Goal: Communication & Community: Answer question/provide support

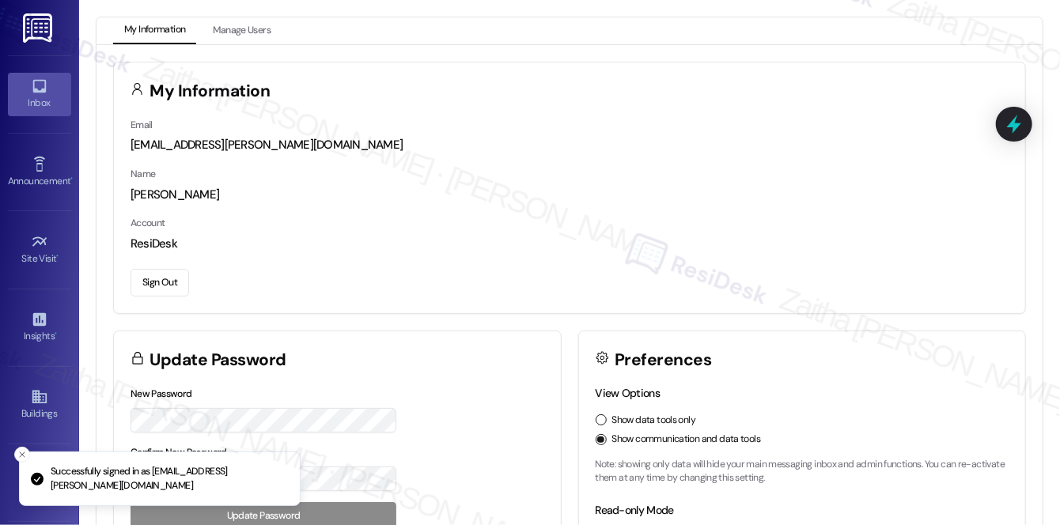
click at [31, 93] on icon at bounding box center [39, 85] width 17 height 17
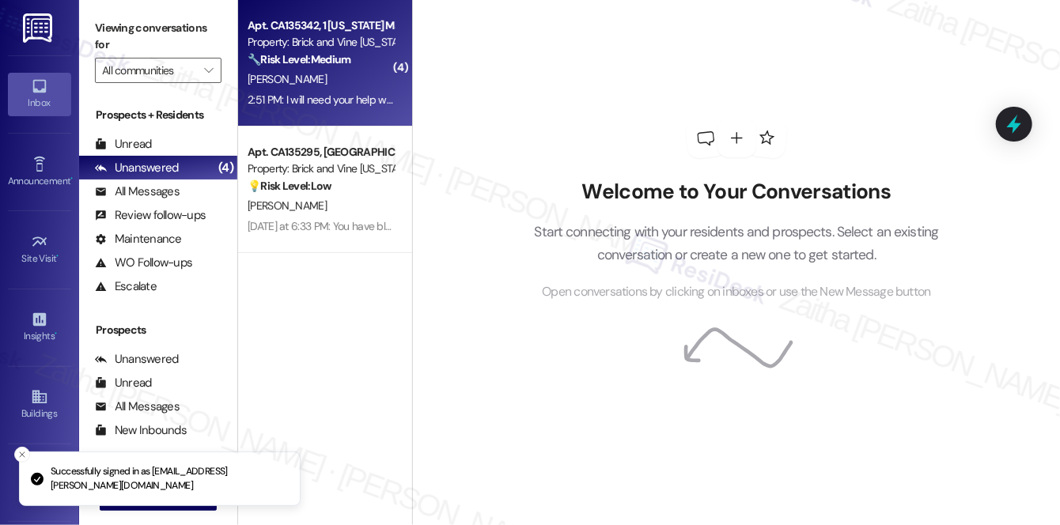
click at [353, 93] on div "2:51 PM: I will need your help with that 2:51 PM: I will need your help with th…" at bounding box center [333, 100] width 171 height 14
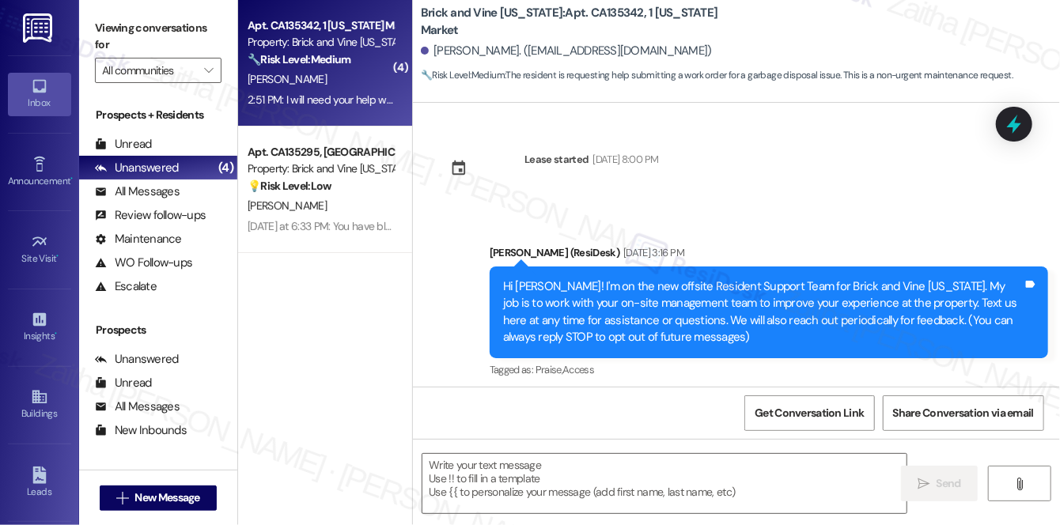
scroll to position [4796, 0]
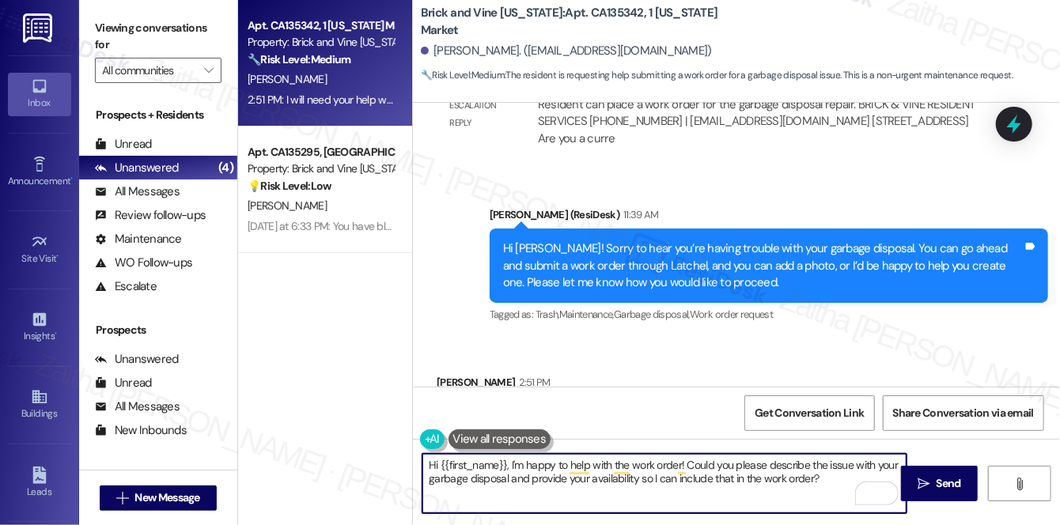
click at [508, 464] on textarea "Hi {{first_name}}, I'm happy to help with the work order! Could you please desc…" at bounding box center [664, 483] width 484 height 59
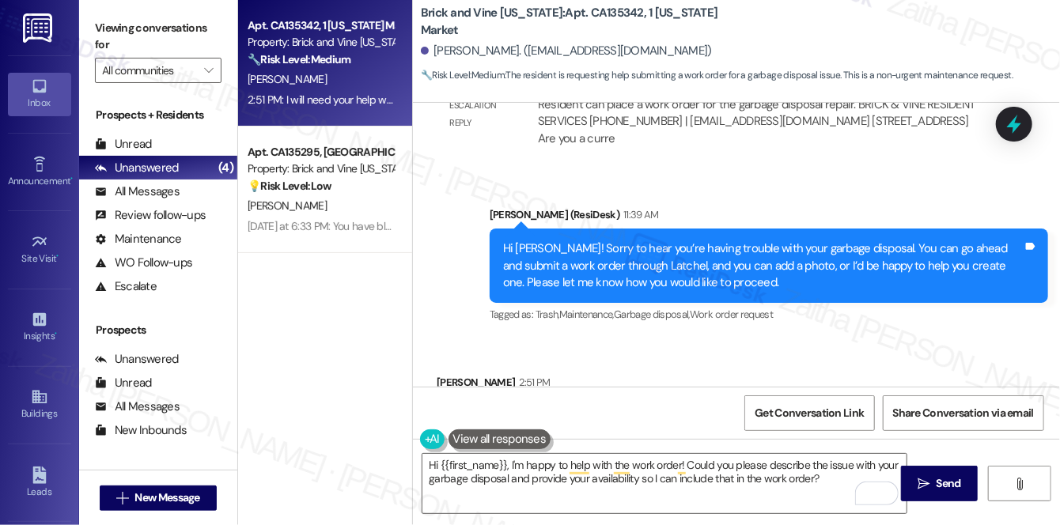
drag, startPoint x: 443, startPoint y: 335, endPoint x: 622, endPoint y: 330, distance: 178.8
click at [622, 362] on div "Received via SMS [PERSON_NAME] 2:51 PM I will need your help with that Tags and…" at bounding box center [528, 417] width 206 height 110
copy div "I will need your help with that Tags and notes"
click at [433, 463] on textarea "Hi {{first_name}}, I'm happy to help with the work order! Could you please desc…" at bounding box center [664, 483] width 484 height 59
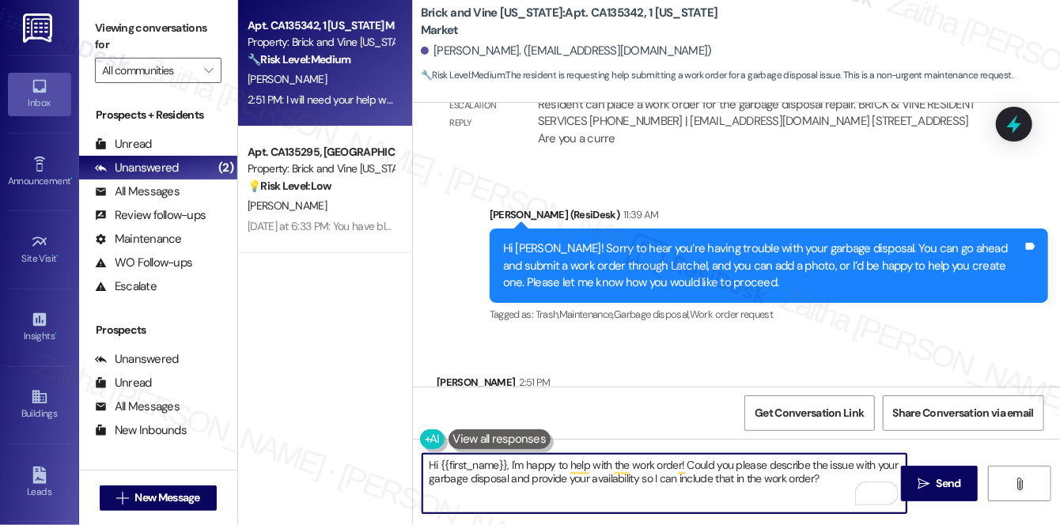
click at [433, 463] on textarea "Hi {{first_name}}, I'm happy to help with the work order! Could you please desc…" at bounding box center [664, 483] width 484 height 59
click at [546, 467] on textarea "Of course, {{first_name}}, I'm happy to help with the work order! Could you ple…" at bounding box center [664, 483] width 484 height 59
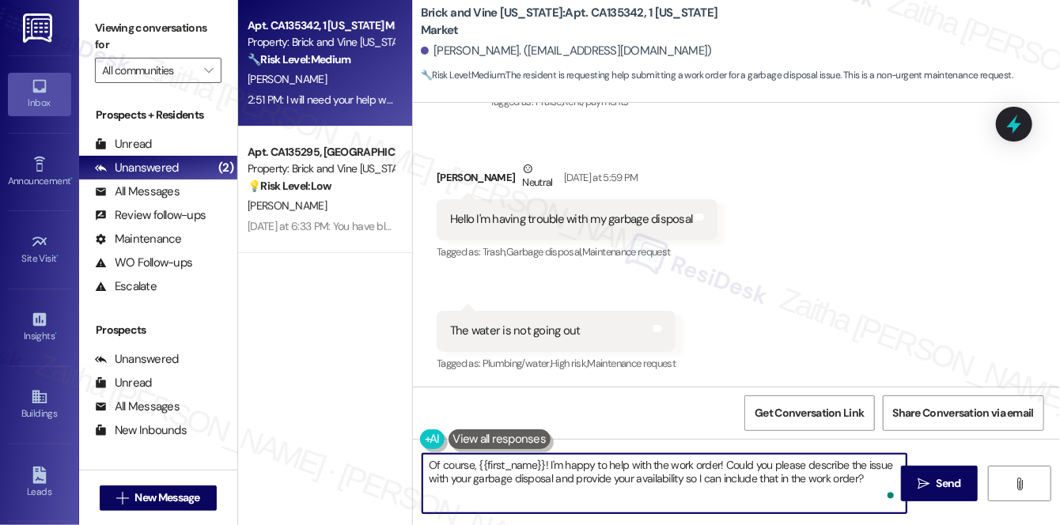
scroll to position [3502, 0]
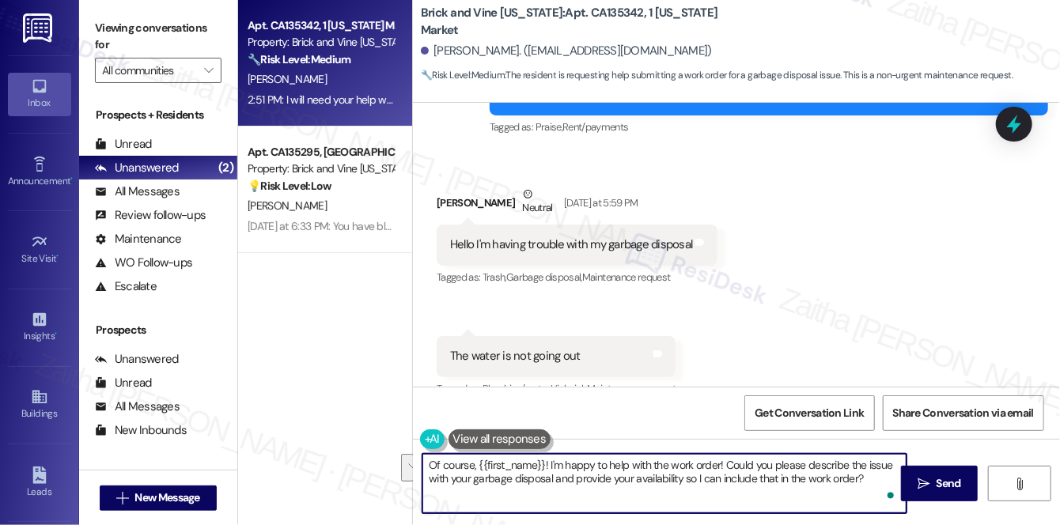
drag, startPoint x: 725, startPoint y: 464, endPoint x: 549, endPoint y: 477, distance: 176.8
click at [549, 477] on textarea "Of course, {{first_name}}! I'm happy to help with the work order! Could you ple…" at bounding box center [664, 483] width 484 height 59
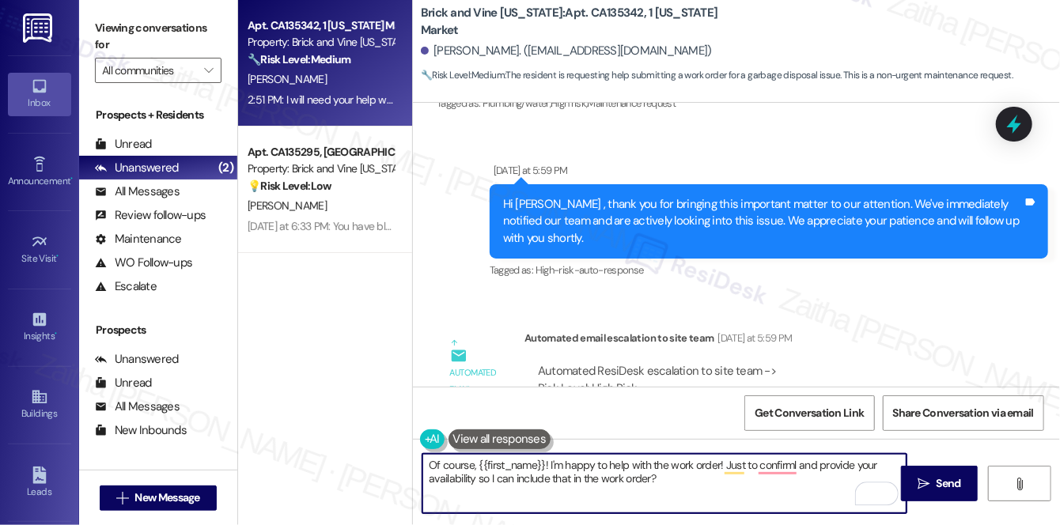
scroll to position [3790, 0]
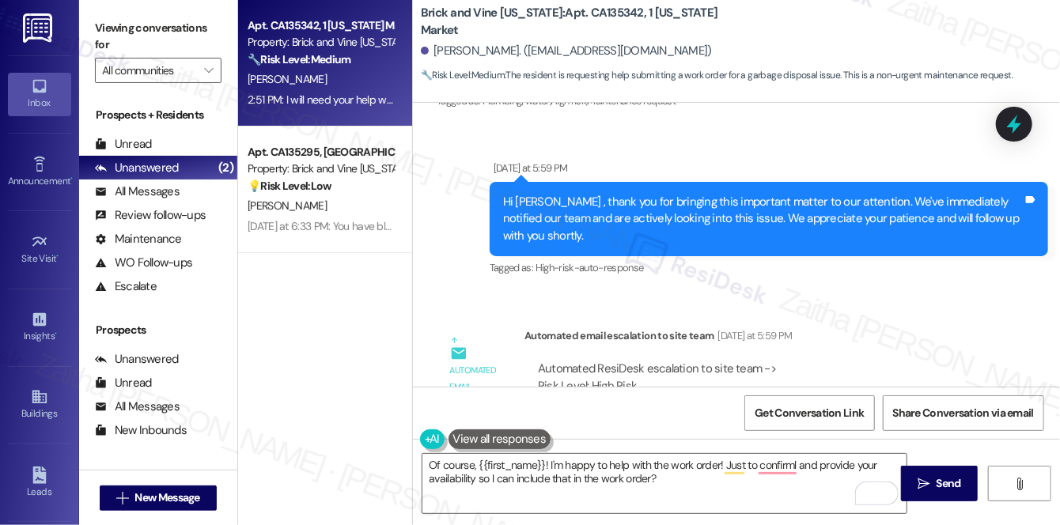
drag, startPoint x: 576, startPoint y: 315, endPoint x: 709, endPoint y: 312, distance: 132.9
click at [709, 361] on div "Automated ResiDesk escalation to site team -> Risk Level: High Risk Topics: Clo…" at bounding box center [760, 395] width 444 height 68
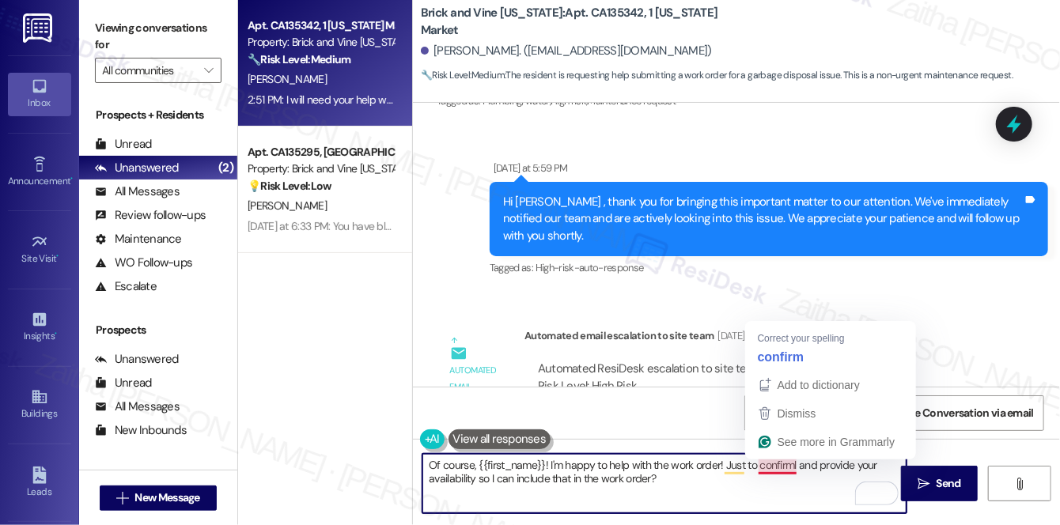
click at [792, 460] on textarea "Of course, {{first_name}}! I'm happy to help with the work order! Just to confi…" at bounding box center [664, 483] width 484 height 59
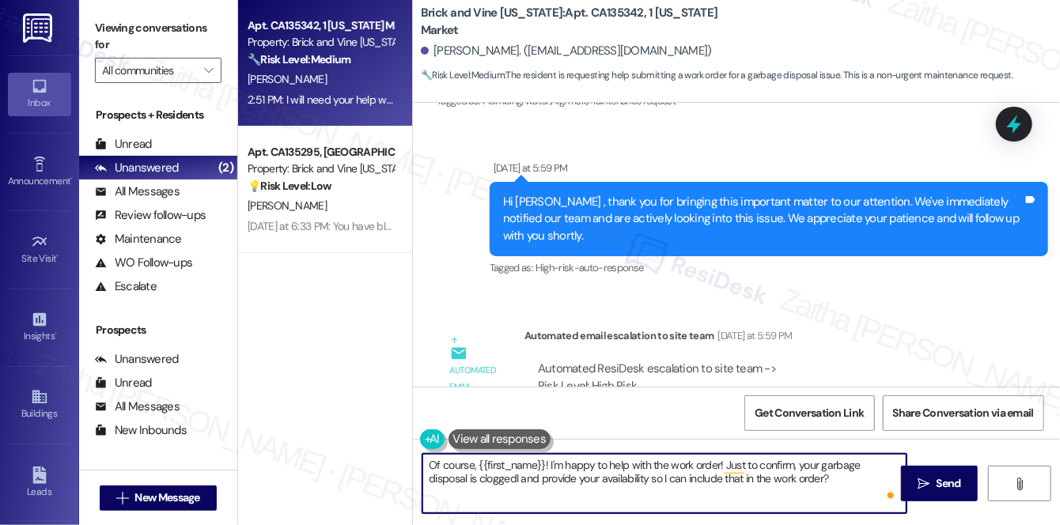
type textarea "Of course, {{first_name}}! I'm happy to help with the work order! Just to confi…"
drag, startPoint x: 421, startPoint y: 463, endPoint x: 845, endPoint y: 484, distance: 423.6
click at [845, 484] on textarea "Of course, {{first_name}}! I'm happy to help with the work order! Just to confi…" at bounding box center [664, 483] width 484 height 59
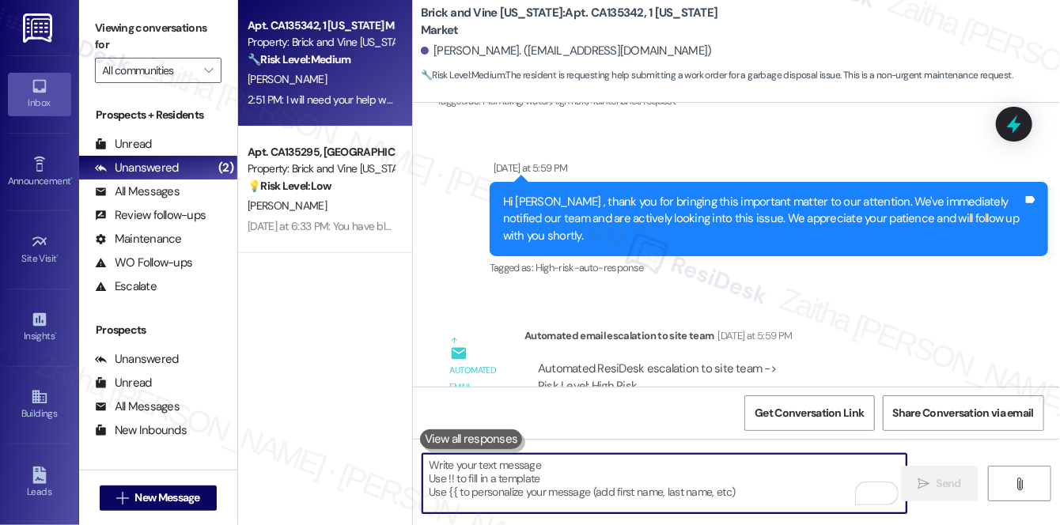
paste textarea "Of course, {{first_name}}! I’m happy to help with the work order. Just to confi…"
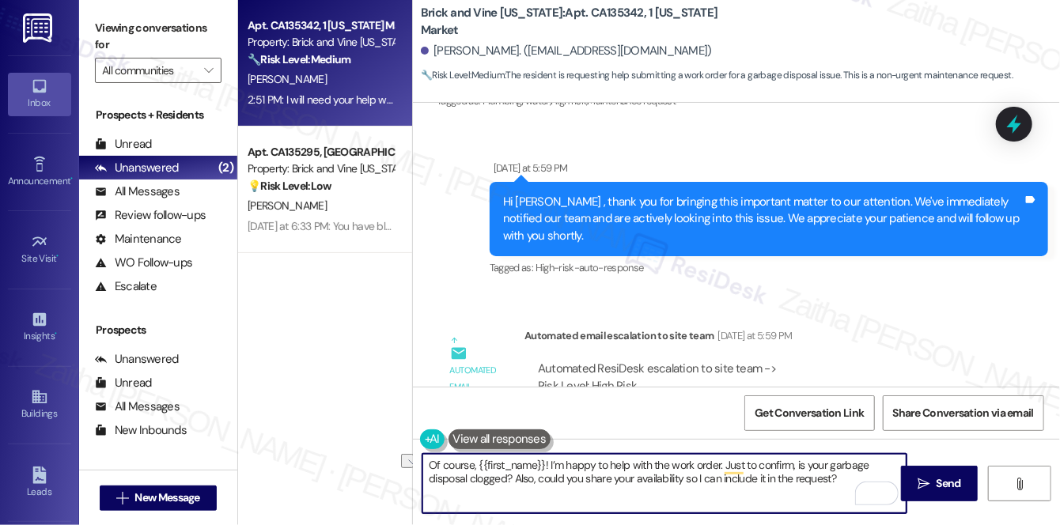
drag, startPoint x: 539, startPoint y: 478, endPoint x: 849, endPoint y: 483, distance: 310.8
click at [849, 483] on textarea "Of course, {{first_name}}! I’m happy to help with the work order. Just to confi…" at bounding box center [664, 483] width 484 height 59
paste textarea "Do we have your permission to enter during your absence? Do you have pets that …"
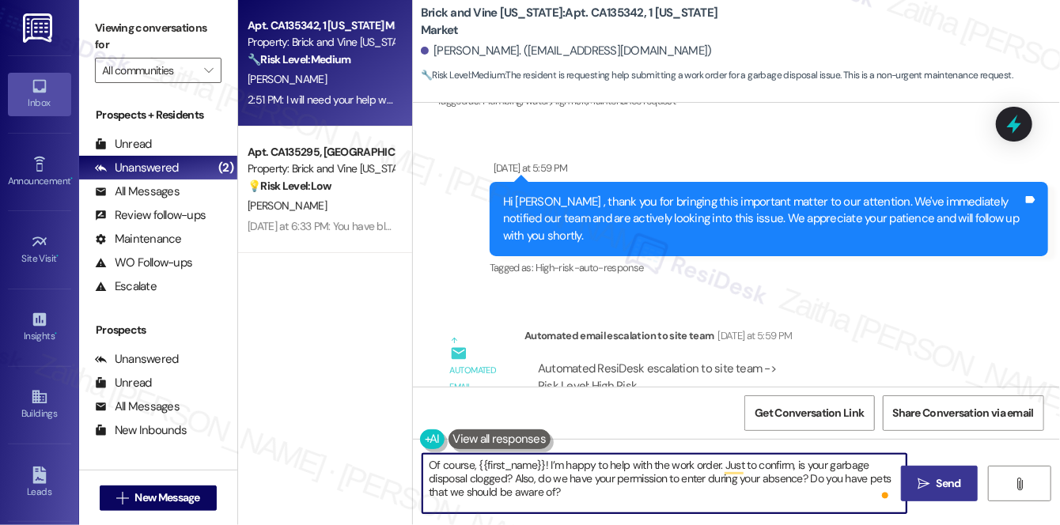
type textarea "Of course, {{first_name}}! I’m happy to help with the work order. Just to confi…"
click at [926, 486] on icon "" at bounding box center [923, 484] width 12 height 13
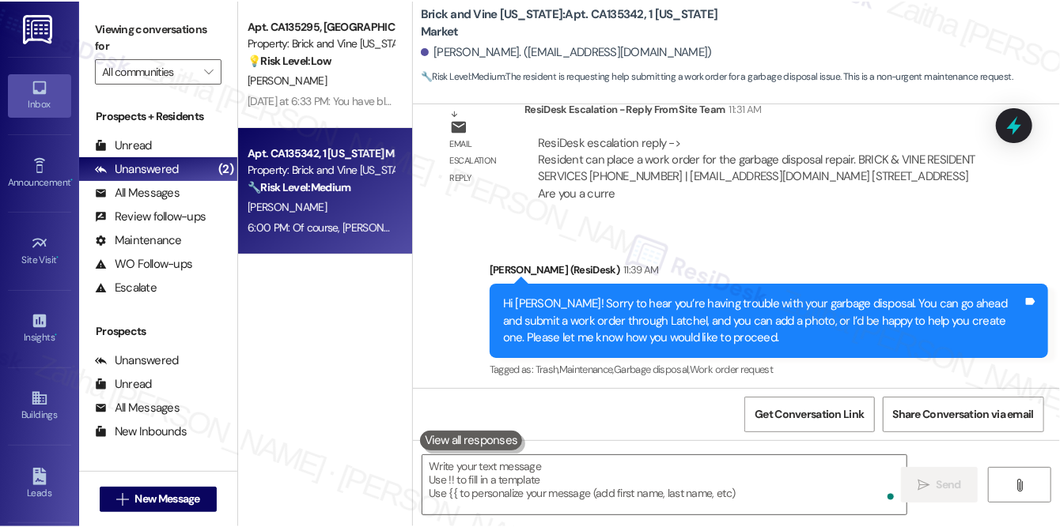
scroll to position [4795, 0]
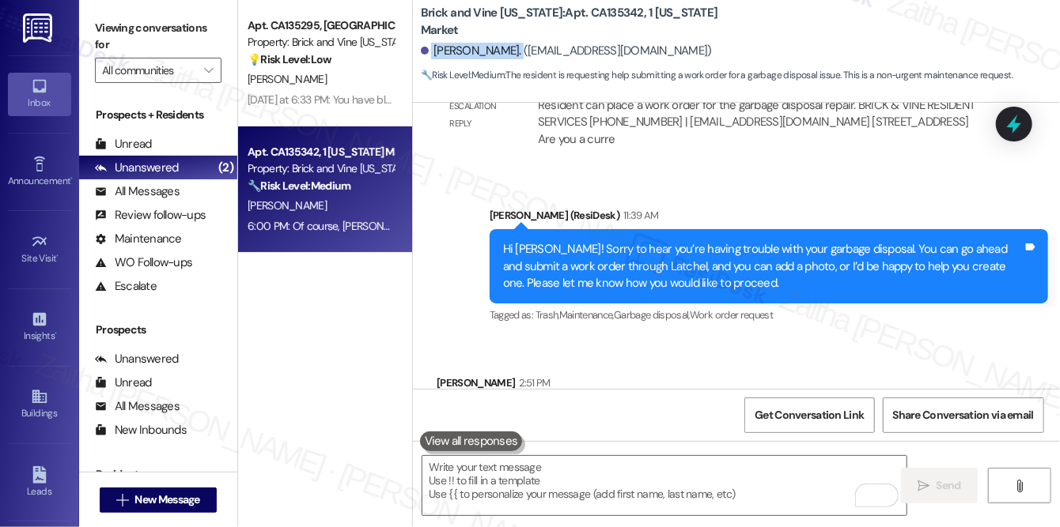
drag, startPoint x: 429, startPoint y: 49, endPoint x: 501, endPoint y: 47, distance: 72.0
click at [501, 47] on div "[PERSON_NAME]. ([EMAIL_ADDRESS][DOMAIN_NAME])" at bounding box center [566, 51] width 291 height 17
copy div "[PERSON_NAME]"
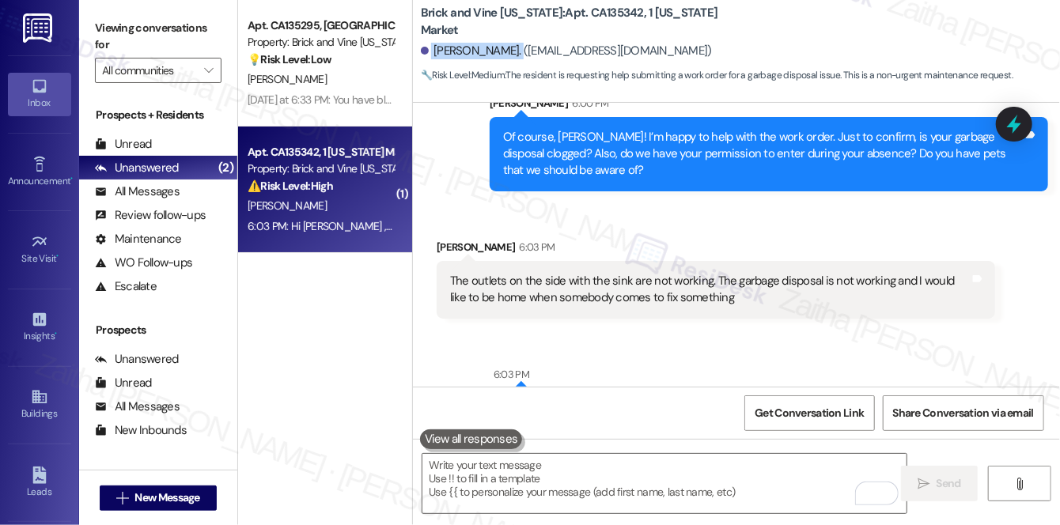
scroll to position [5211, 0]
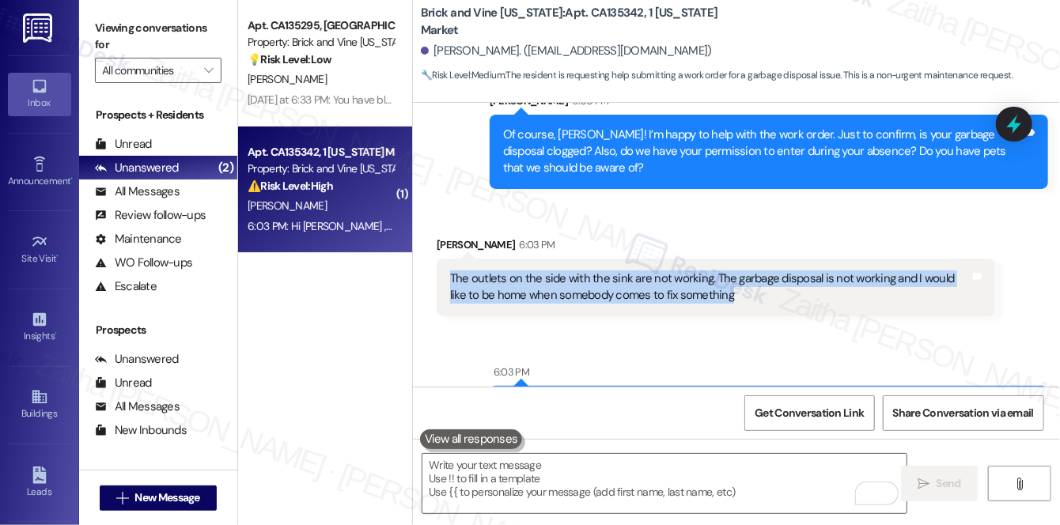
drag, startPoint x: 448, startPoint y: 191, endPoint x: 741, endPoint y: 218, distance: 294.6
click at [741, 259] on div "The outlets on the side with the sink are not working. The garbage disposal is …" at bounding box center [716, 288] width 558 height 58
copy div "The outlets on the side with the sink are not working. The garbage disposal is …"
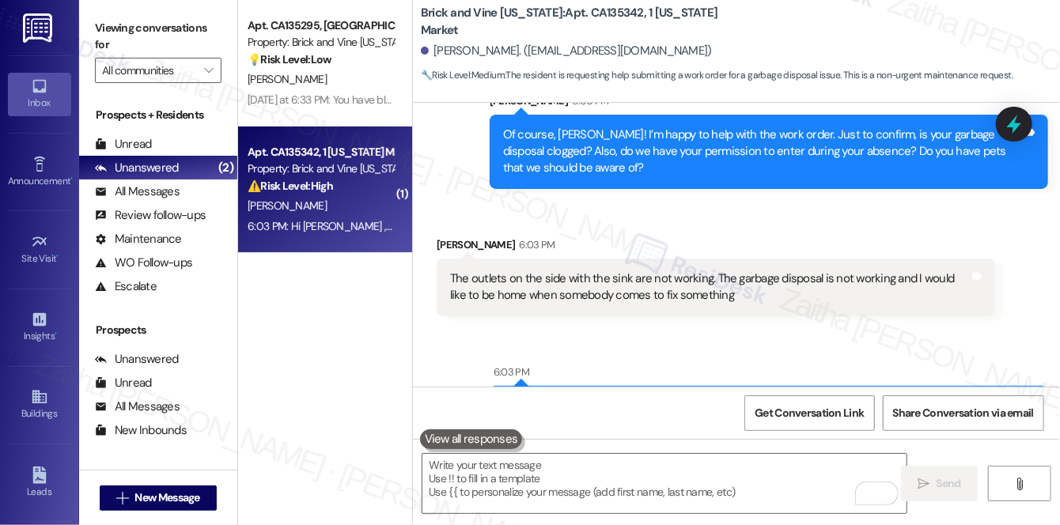
click at [759, 328] on div "Sent via SMS 6:03 PM Hi [PERSON_NAME] , thank you for bringing this important m…" at bounding box center [736, 400] width 647 height 144
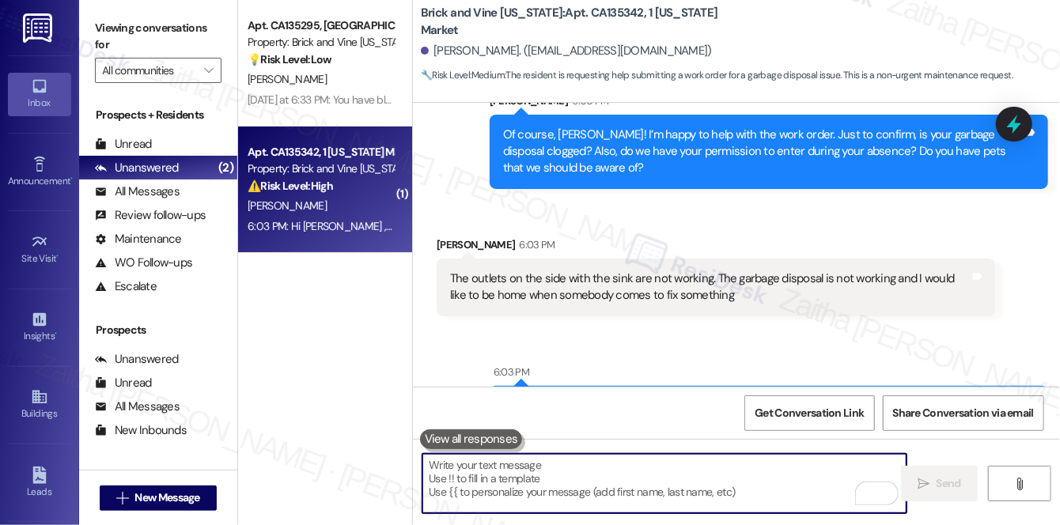
click at [565, 470] on textarea "To enrich screen reader interactions, please activate Accessibility in Grammarl…" at bounding box center [664, 483] width 484 height 59
paste textarea "Thanks for letting me know, {{first_name}}. Just to confirm, when you say the o…"
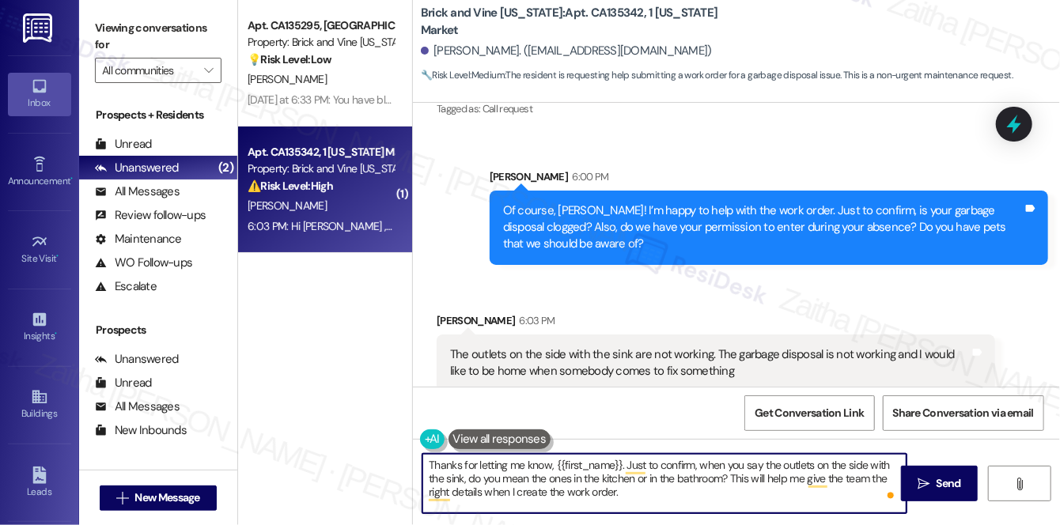
scroll to position [5067, 0]
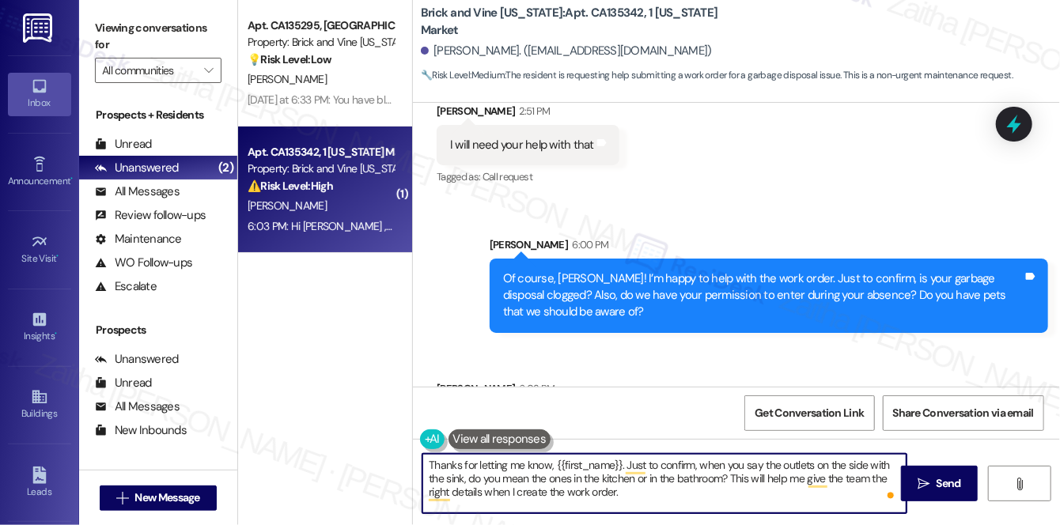
click at [622, 463] on textarea "Thanks for letting me know, {{first_name}}. Just to confirm, when you say the o…" at bounding box center [664, 483] width 484 height 59
click at [546, 493] on textarea "Thanks for letting me know. Just to confirm, when you say the outlets on the si…" at bounding box center [664, 483] width 484 height 59
click at [659, 479] on textarea "Thanks for letting me know. Just to confirm, when you say the outlets on the si…" at bounding box center [664, 483] width 484 height 59
paste textarea "could you share your preferred availability"
click at [665, 477] on textarea "Thanks for letting me know. Just to confirm, when you say the outlets on the si…" at bounding box center [664, 483] width 484 height 59
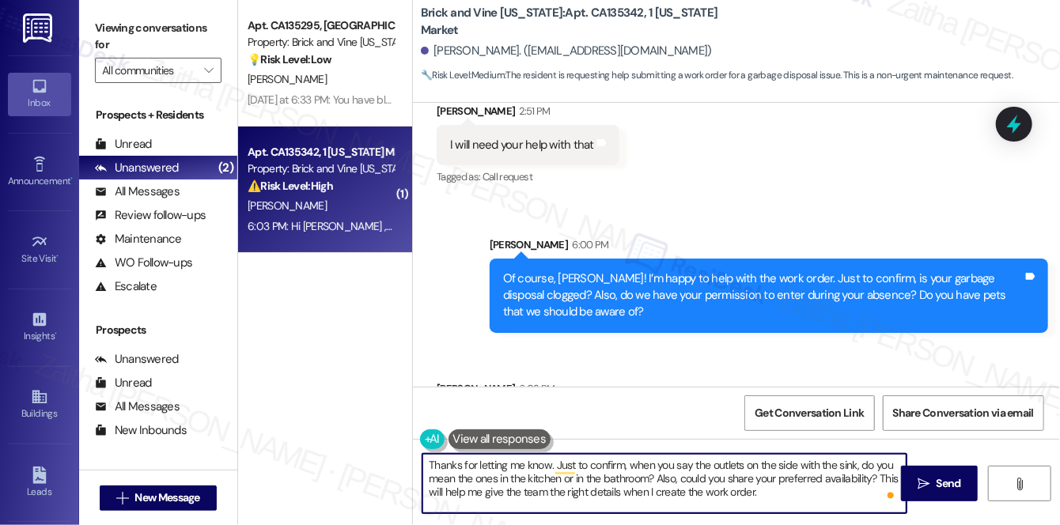
click at [665, 477] on textarea "Thanks for letting me know. Just to confirm, when you say the outlets on the si…" at bounding box center [664, 483] width 484 height 59
type textarea "Thanks for letting me know. Just to confirm, when you say the outlets on the si…"
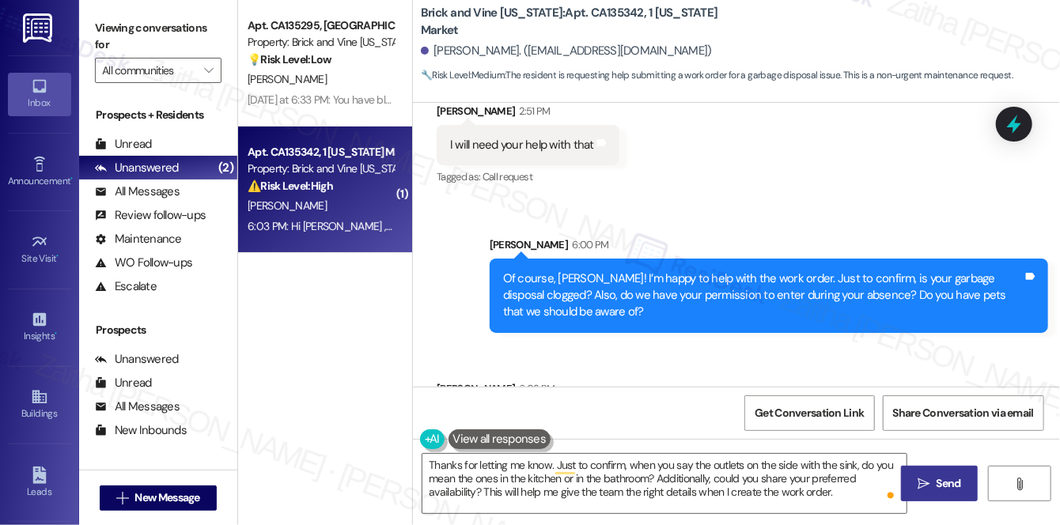
click at [939, 482] on span "Send" at bounding box center [948, 483] width 25 height 17
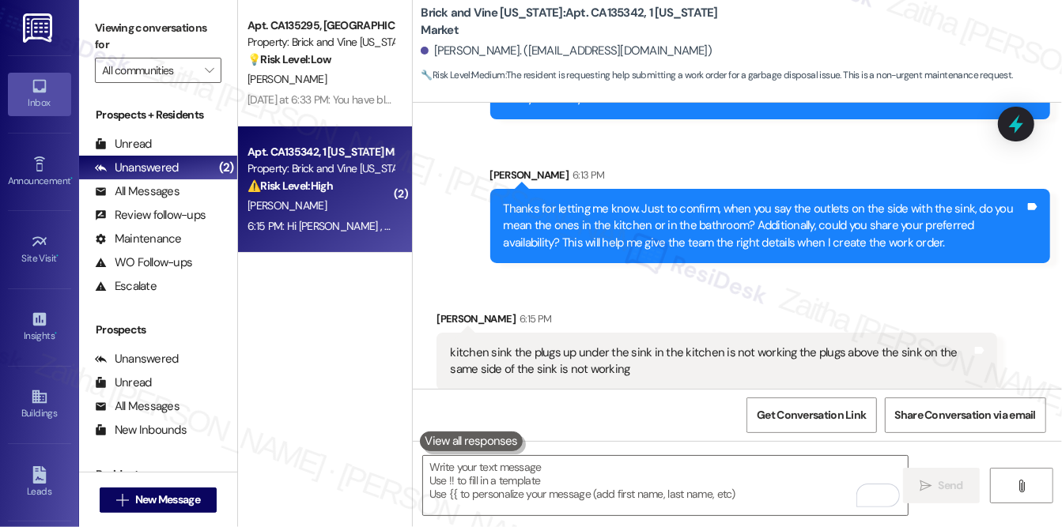
scroll to position [5624, 0]
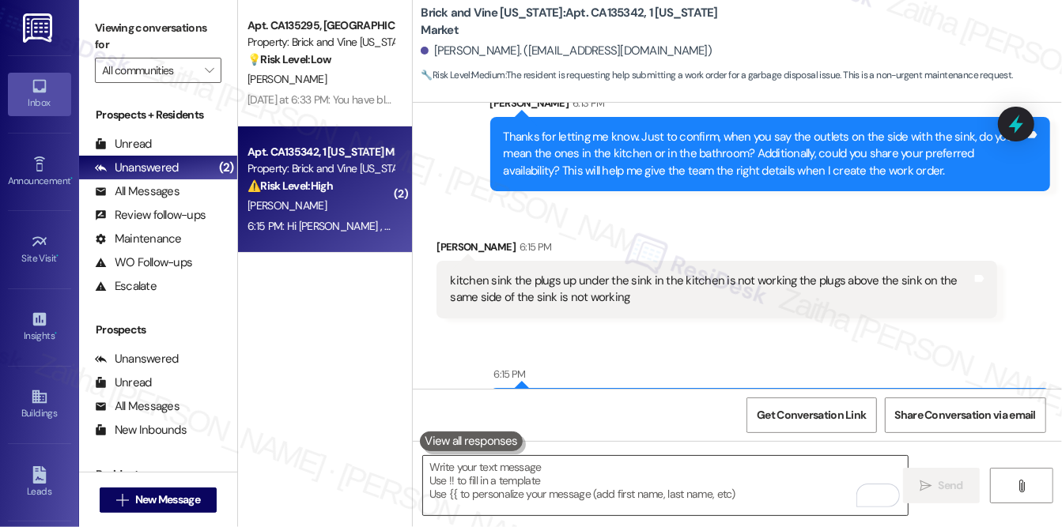
click at [599, 467] on textarea "To enrich screen reader interactions, please activate Accessibility in Grammarl…" at bounding box center [665, 485] width 485 height 59
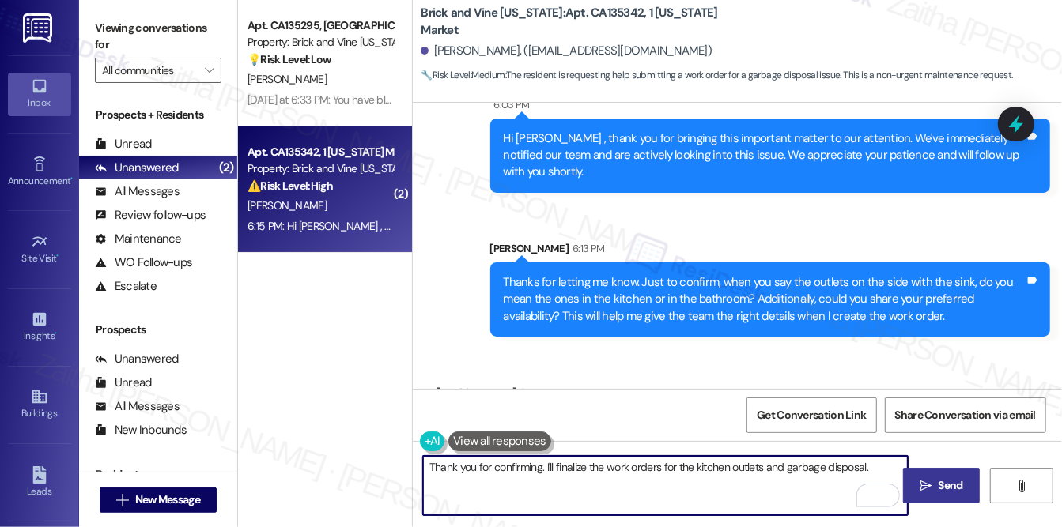
scroll to position [5480, 0]
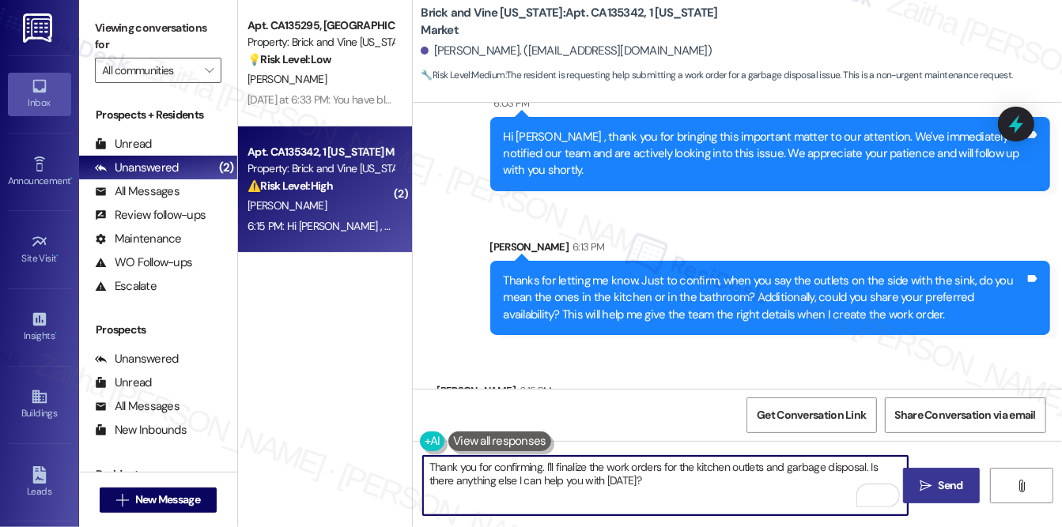
type textarea "Thank you for confirming. I'll finalize the work orders for the kitchen outlets…"
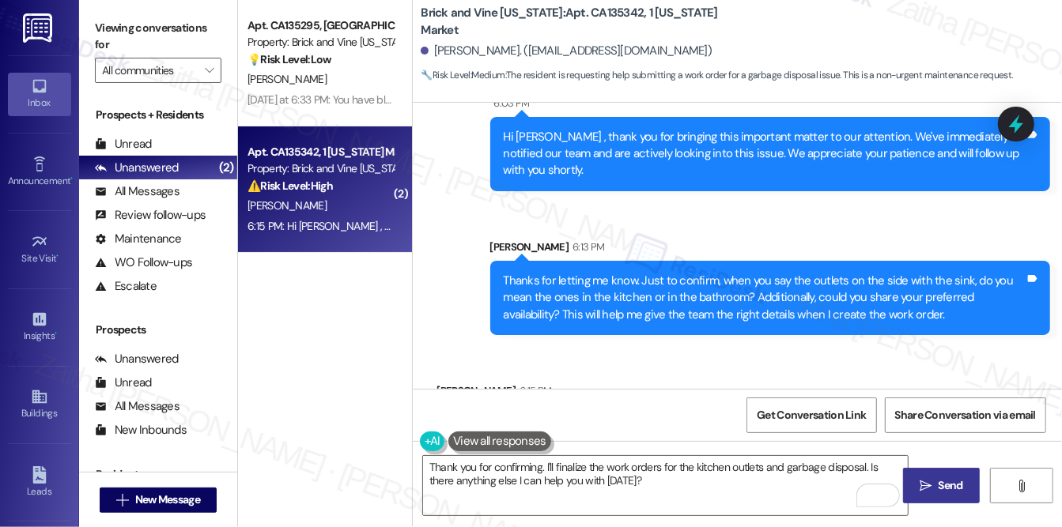
click at [940, 483] on span "Send" at bounding box center [950, 486] width 25 height 17
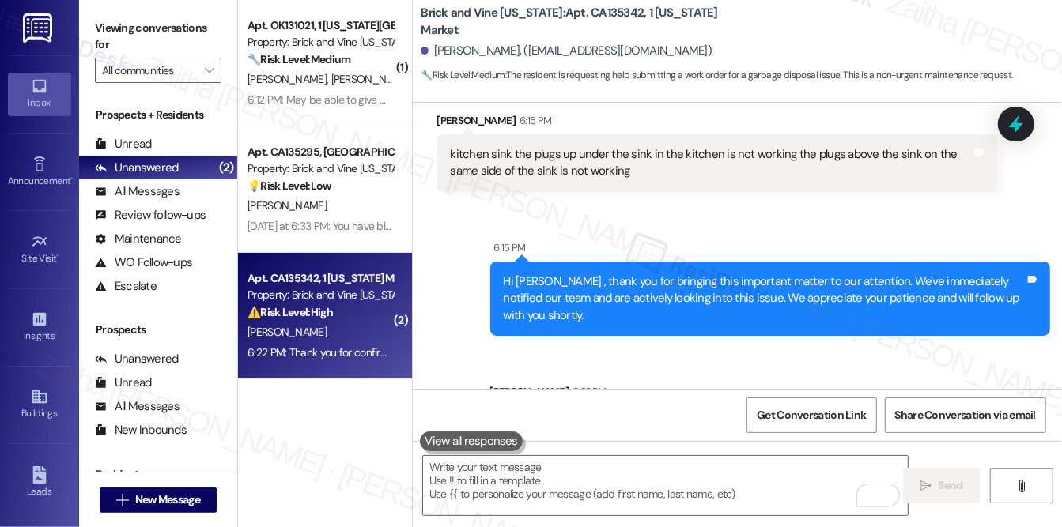
scroll to position [5752, 0]
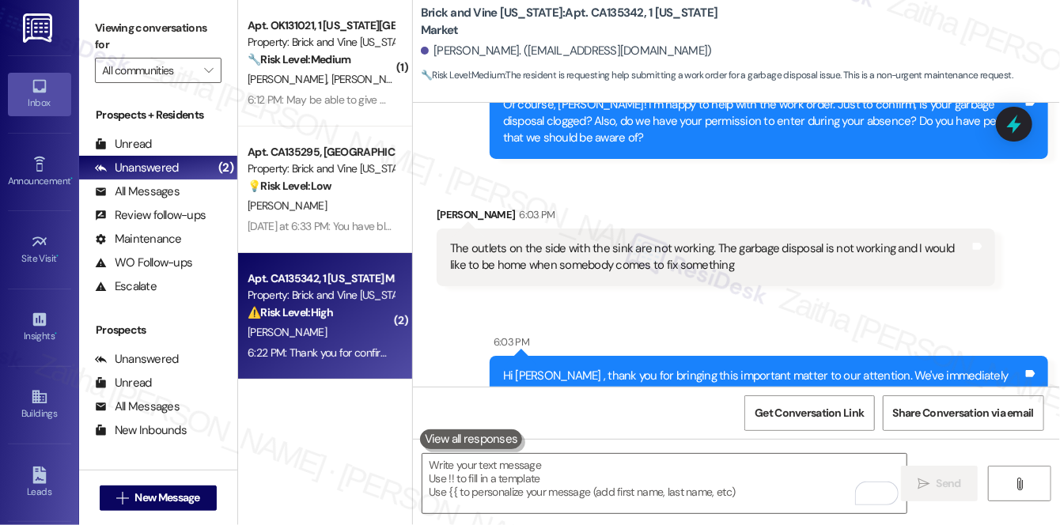
scroll to position [5179, 0]
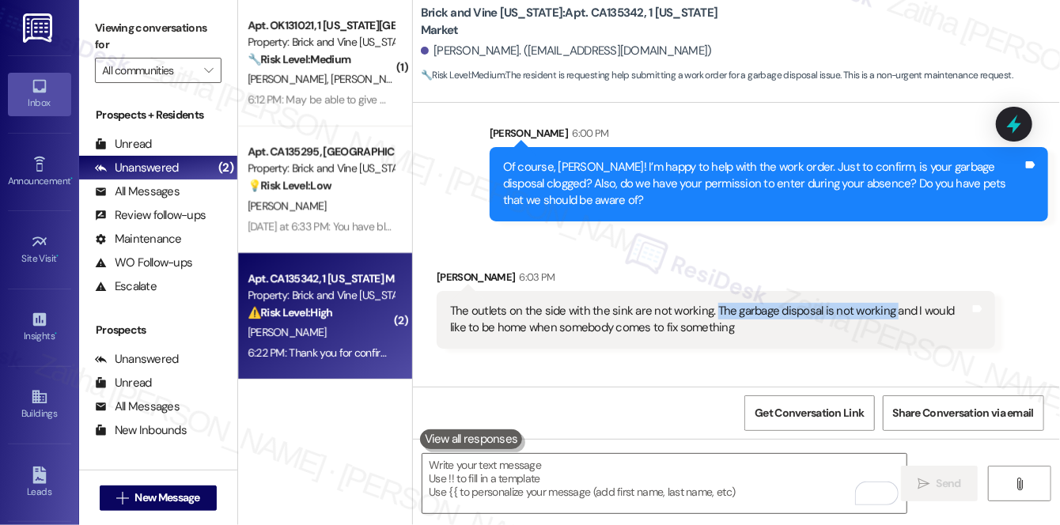
drag, startPoint x: 709, startPoint y: 222, endPoint x: 886, endPoint y: 216, distance: 177.3
click at [886, 303] on div "The outlets on the side with the sink are not working. The garbage disposal is …" at bounding box center [710, 320] width 520 height 34
copy div "The garbage disposal is not working"
click at [572, 488] on textarea "To enrich screen reader interactions, please activate Accessibility in Grammarl…" at bounding box center [664, 483] width 484 height 59
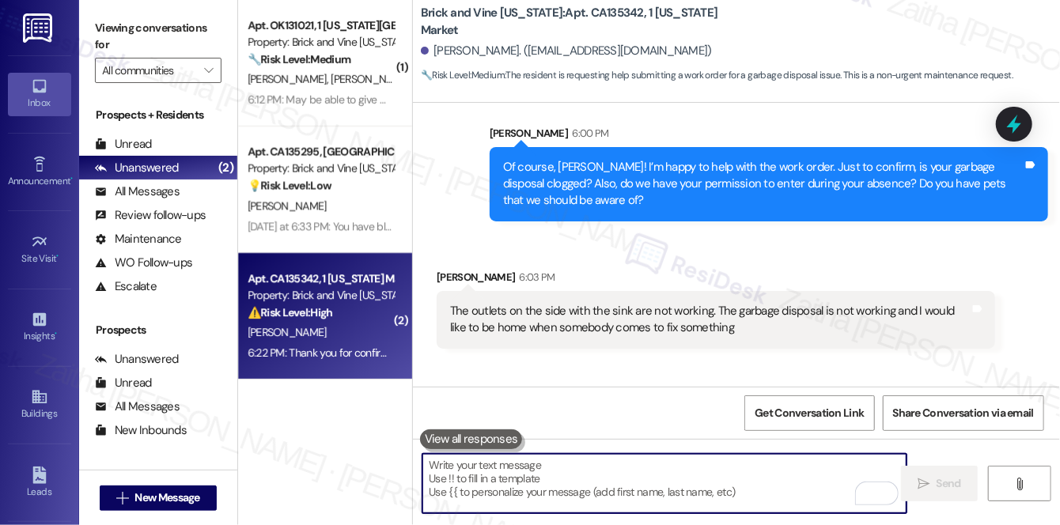
paste textarea "’m finishing up your work order for the garbage disposal. Could you please let …"
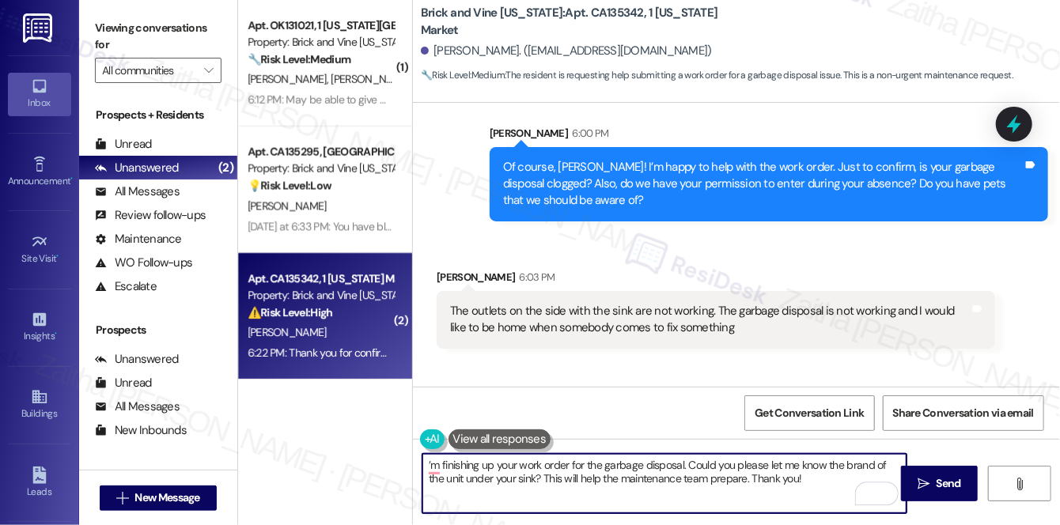
click at [426, 467] on textarea "’m finishing up your work order for the garbage disposal. Could you please let …" at bounding box center [664, 483] width 484 height 59
type textarea "I’m finishing up your work order for the garbage disposal. Could you please let…"
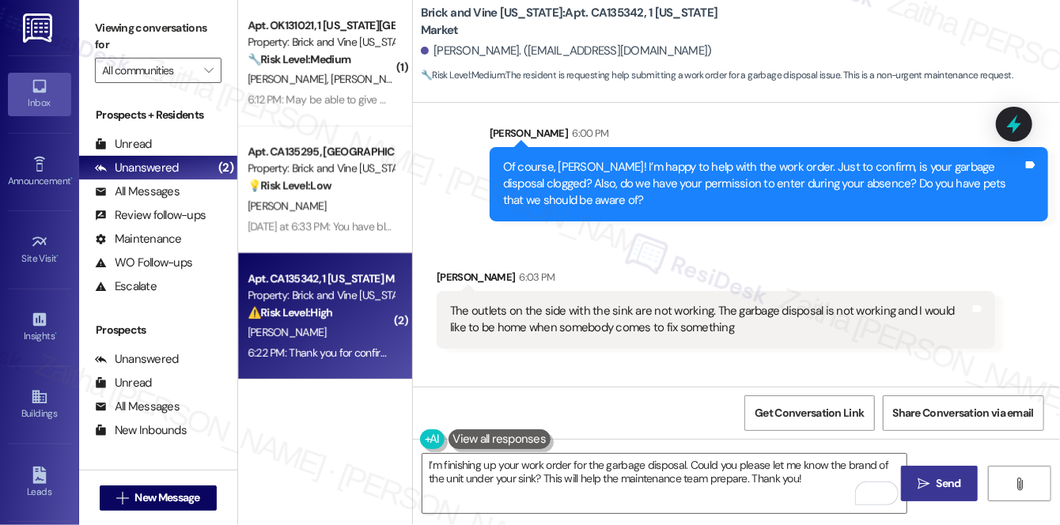
click at [944, 487] on span "Send" at bounding box center [948, 483] width 25 height 17
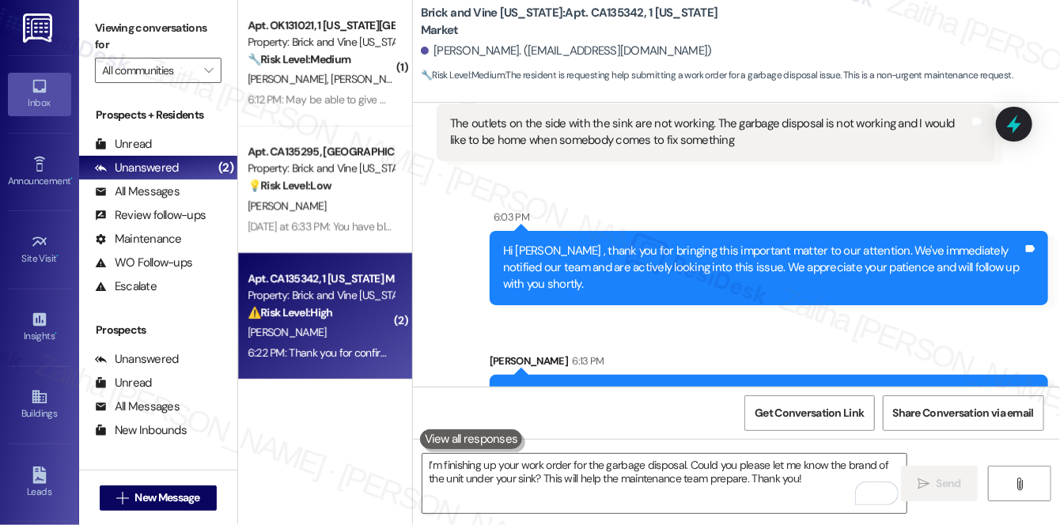
scroll to position [5483, 0]
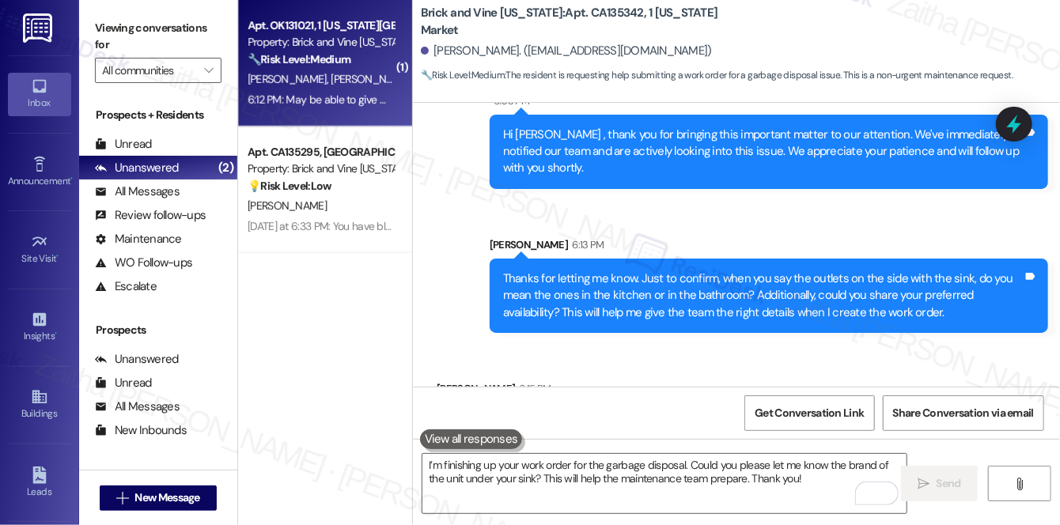
click at [361, 76] on div "D. Morrison Jr K. Herron" at bounding box center [320, 80] width 149 height 20
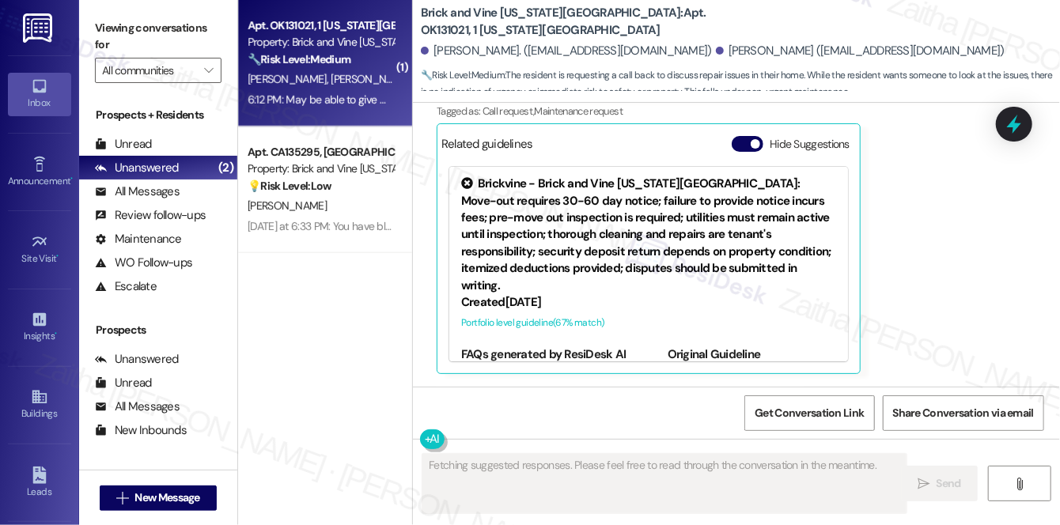
scroll to position [3104, 0]
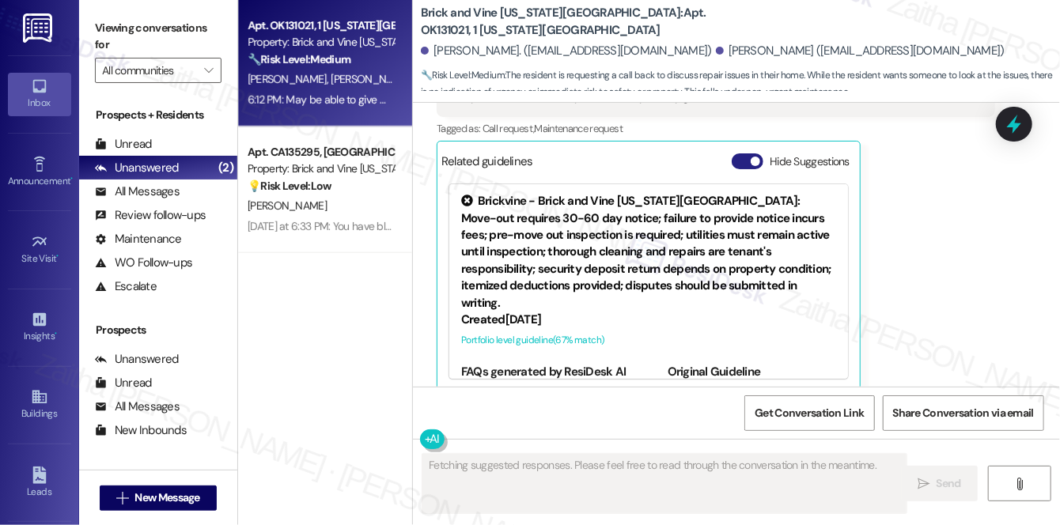
click at [749, 153] on button "Hide Suggestions" at bounding box center [747, 161] width 32 height 16
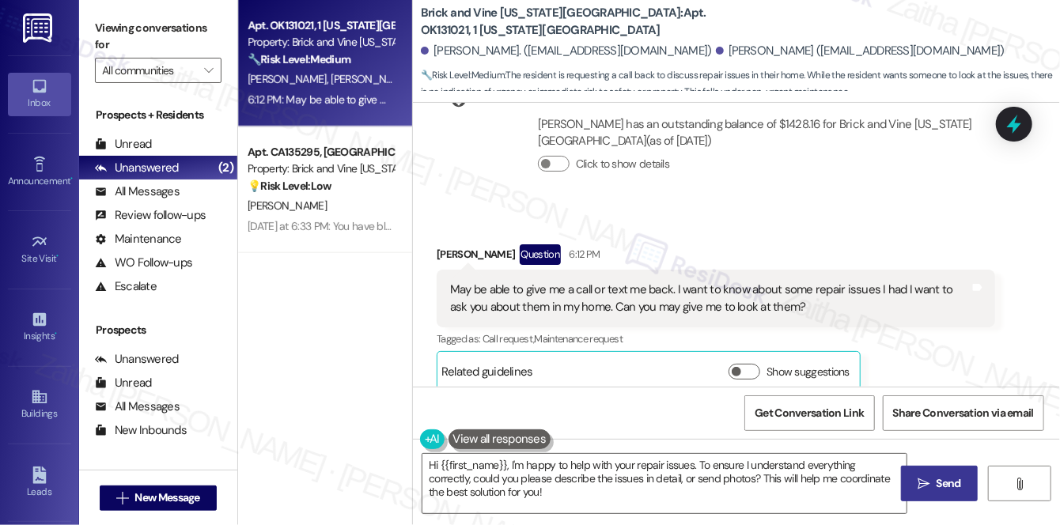
drag, startPoint x: 840, startPoint y: 272, endPoint x: 915, endPoint y: 195, distance: 107.4
click at [915, 209] on div "Received via SMS Damon Morrison Jr Question 6:12 PM May be able to give me a ca…" at bounding box center [736, 306] width 647 height 195
drag, startPoint x: 915, startPoint y: 195, endPoint x: 641, endPoint y: 215, distance: 274.3
click at [641, 215] on div "Received via SMS Damon Morrison Jr Question 6:12 PM May be able to give me a ca…" at bounding box center [736, 306] width 647 height 195
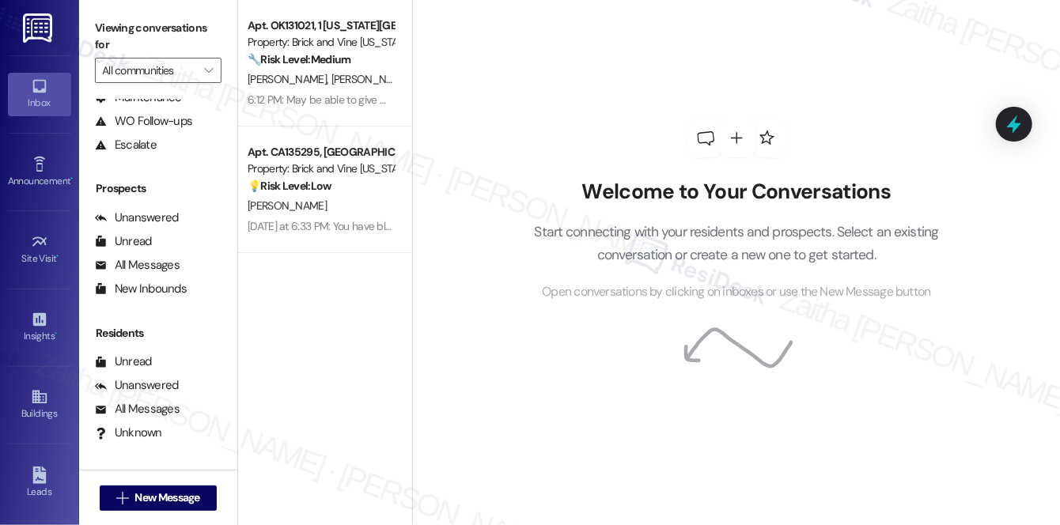
scroll to position [143, 0]
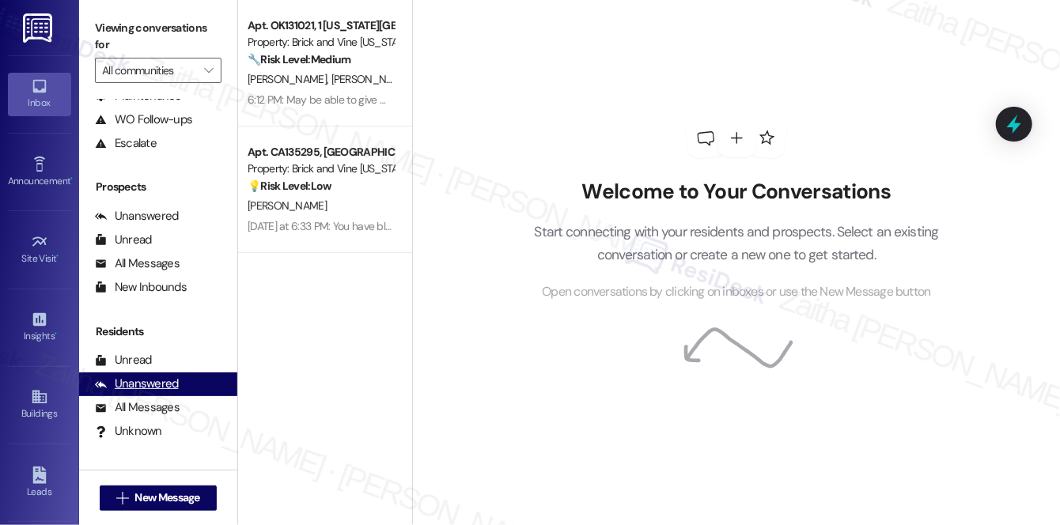
click at [149, 387] on div "Unanswered" at bounding box center [137, 384] width 84 height 17
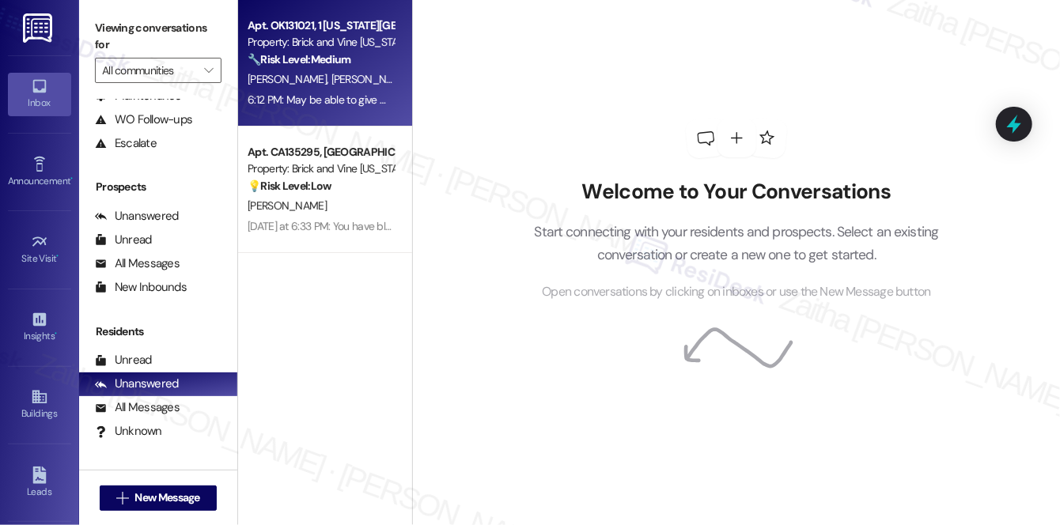
click at [369, 78] on div "[PERSON_NAME] [PERSON_NAME]" at bounding box center [320, 80] width 149 height 20
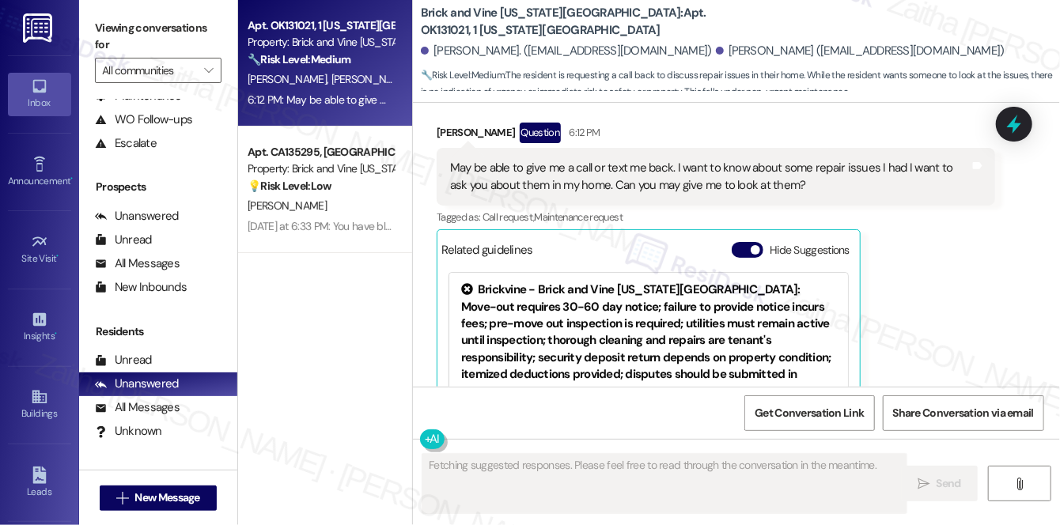
scroll to position [3103, 0]
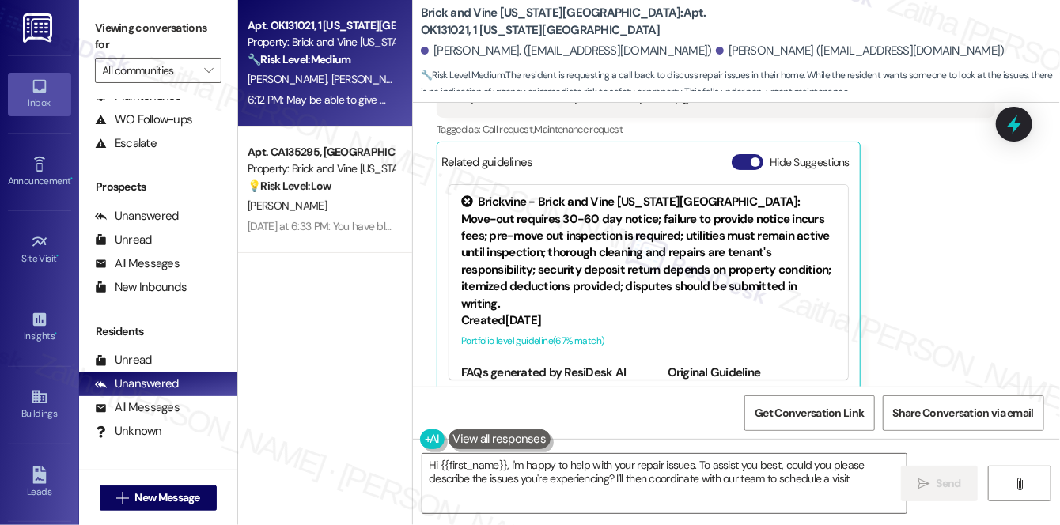
type textarea "Hi {{first_name}}, I'm happy to help with your repair issues. To assist you bes…"
click at [742, 154] on button "Hide Suggestions" at bounding box center [747, 162] width 32 height 16
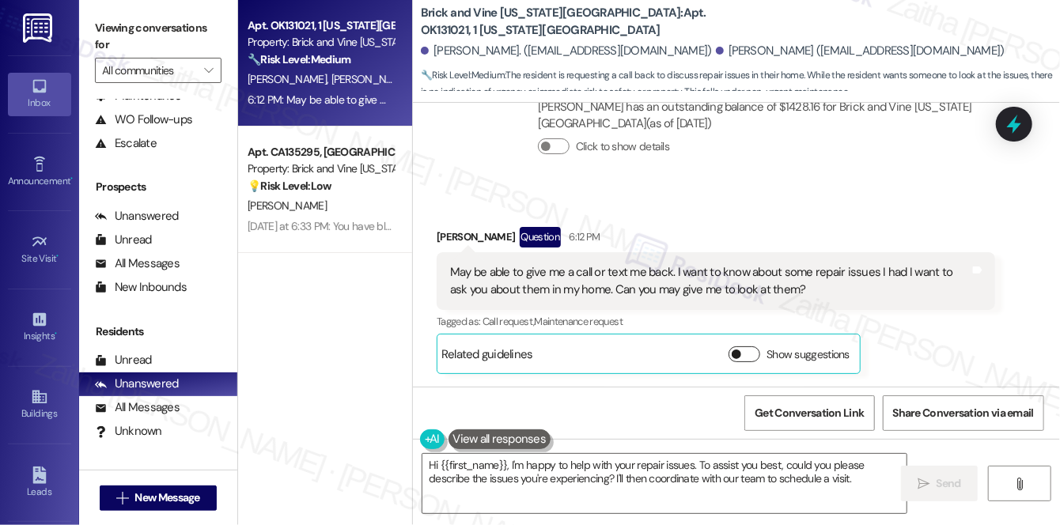
scroll to position [2894, 0]
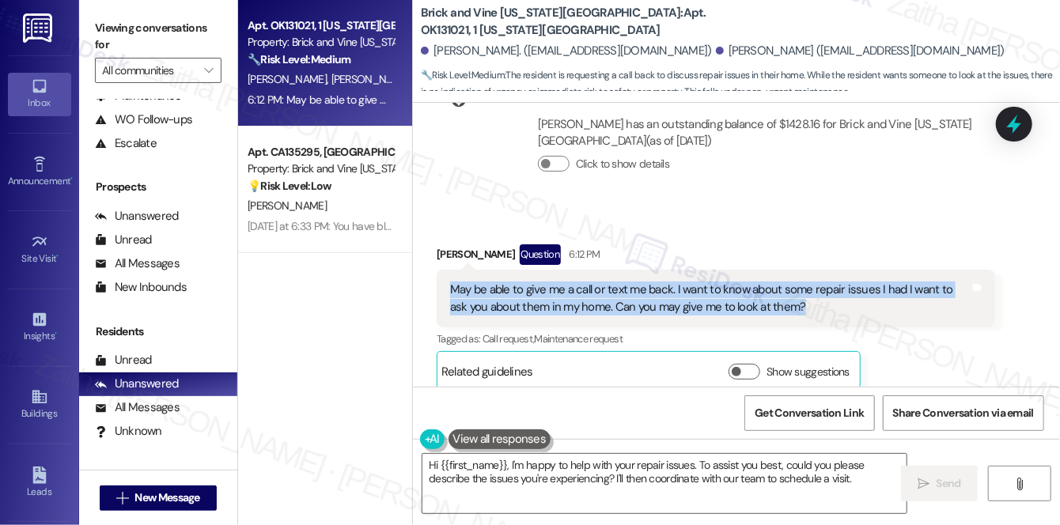
drag, startPoint x: 446, startPoint y: 270, endPoint x: 784, endPoint y: 290, distance: 338.3
click at [784, 290] on div "May be able to give me a call or text me back. I want to know about some repair…" at bounding box center [716, 299] width 558 height 58
copy div "May be able to give me a call or text me back. I want to know about some repair…"
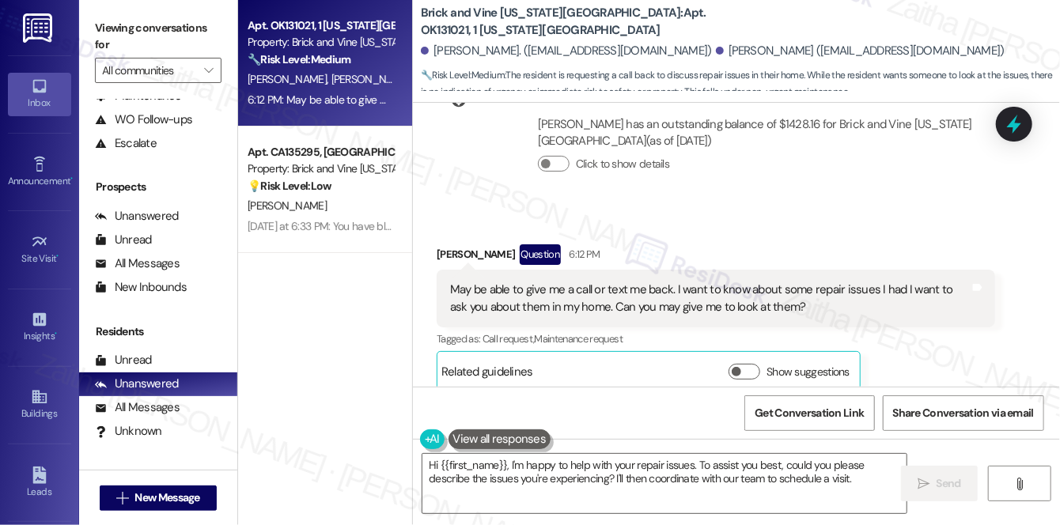
click at [750, 183] on div "Collections Status 10:04 AM Damon Morrison Jr has an outstanding balance of $14…" at bounding box center [716, 139] width 582 height 138
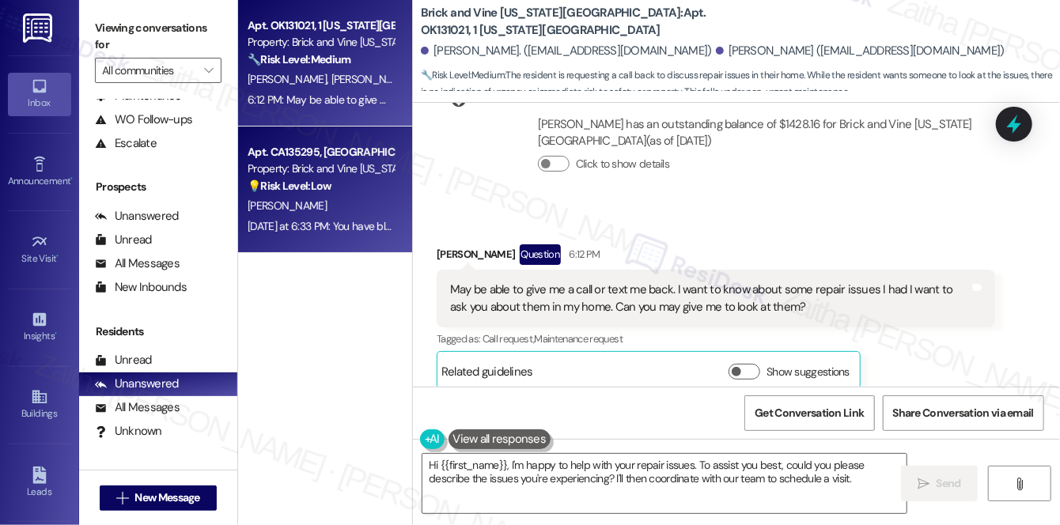
click at [357, 166] on div "Property: Brick and Vine [US_STATE]" at bounding box center [321, 169] width 146 height 17
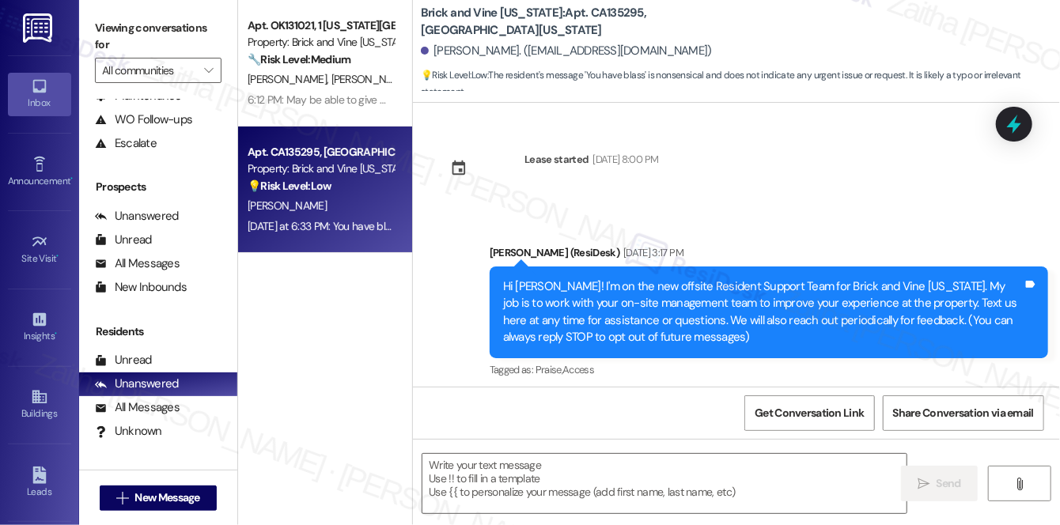
type textarea "Fetching suggested responses. Please feel free to read through the conversation…"
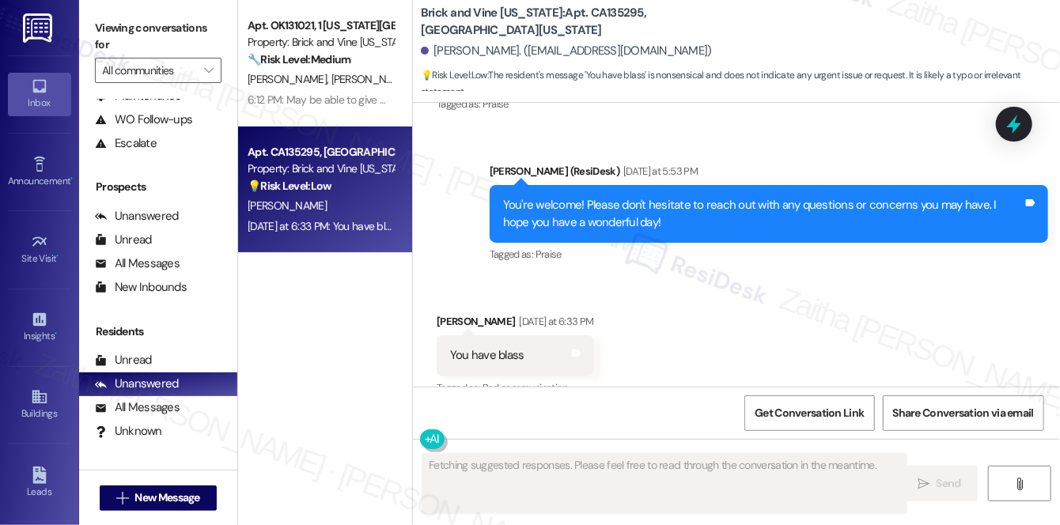
scroll to position [8765, 0]
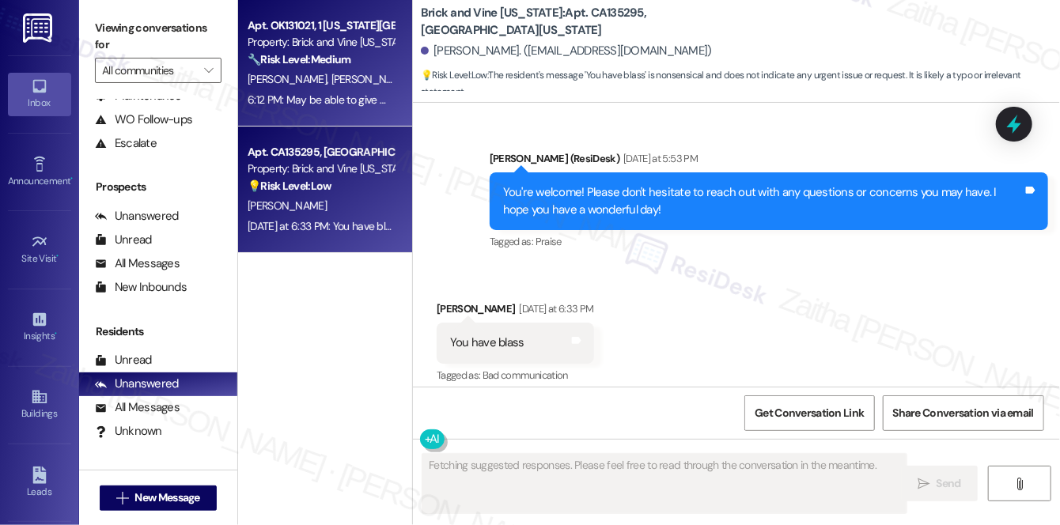
click at [363, 82] on div "D. Morrison Jr K. Herron" at bounding box center [320, 80] width 149 height 20
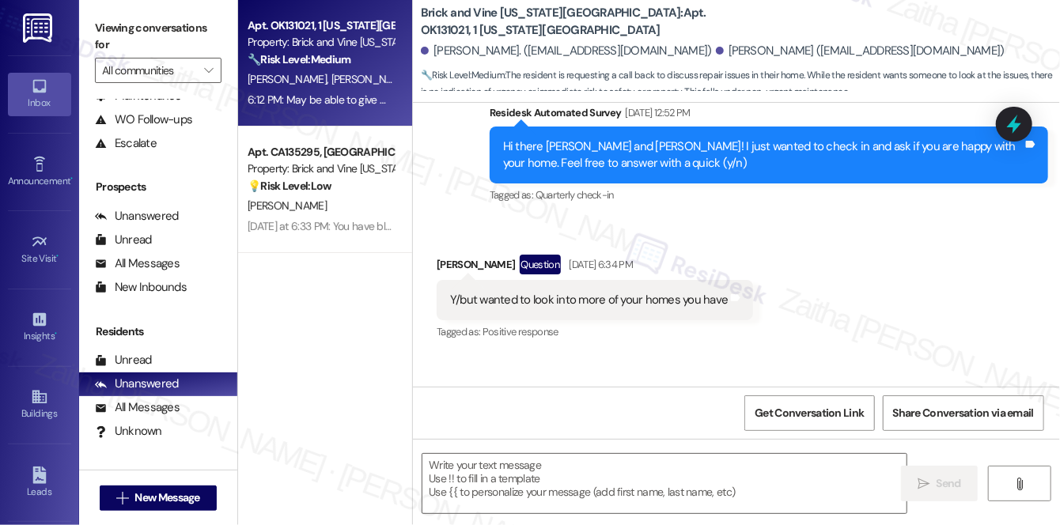
type textarea "Fetching suggested responses. Please feel free to read through the conversation…"
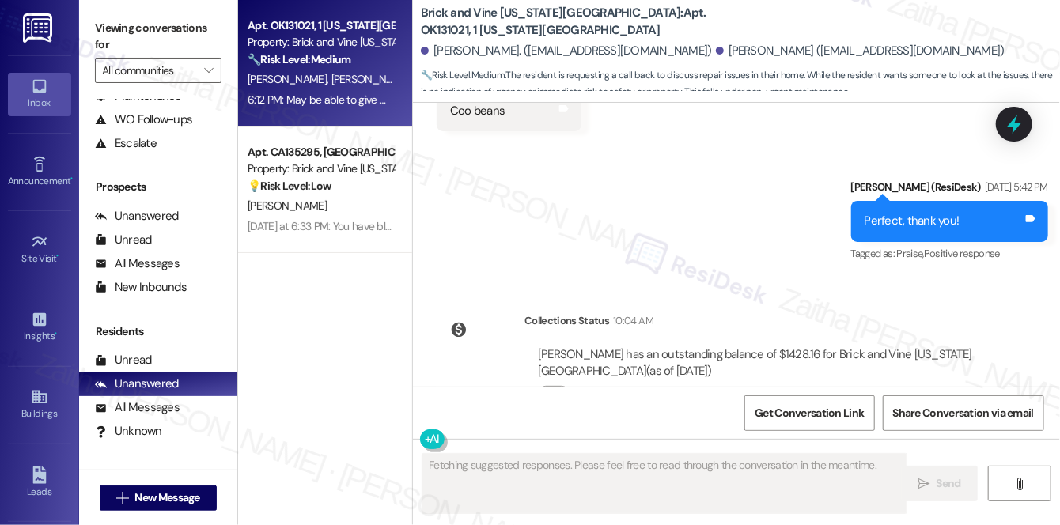
scroll to position [3103, 0]
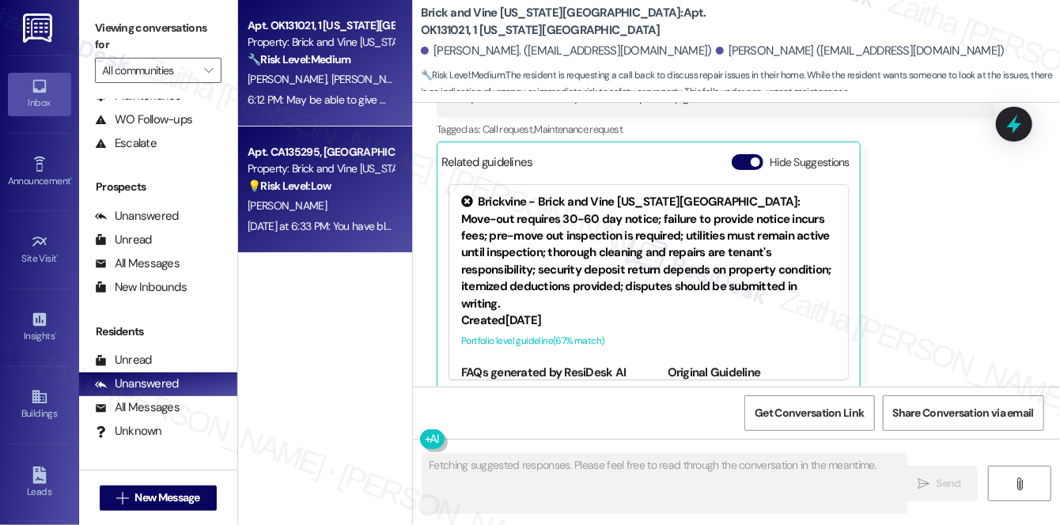
click at [376, 186] on div "💡 Risk Level: Low The resident's message 'You have blass' is nonsensical and do…" at bounding box center [321, 186] width 146 height 17
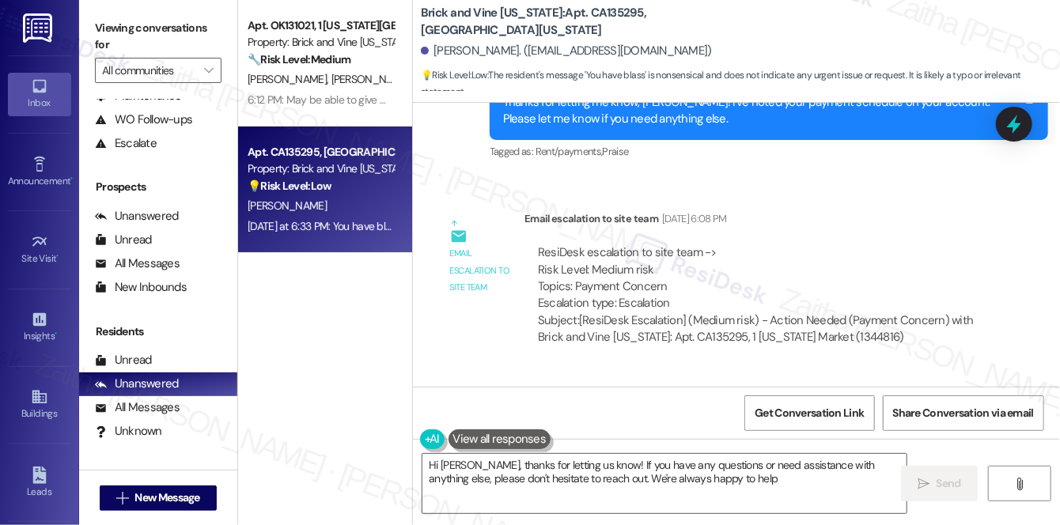
type textarea "Hi Theresa, thanks for letting us know! If you have any questions or need assis…"
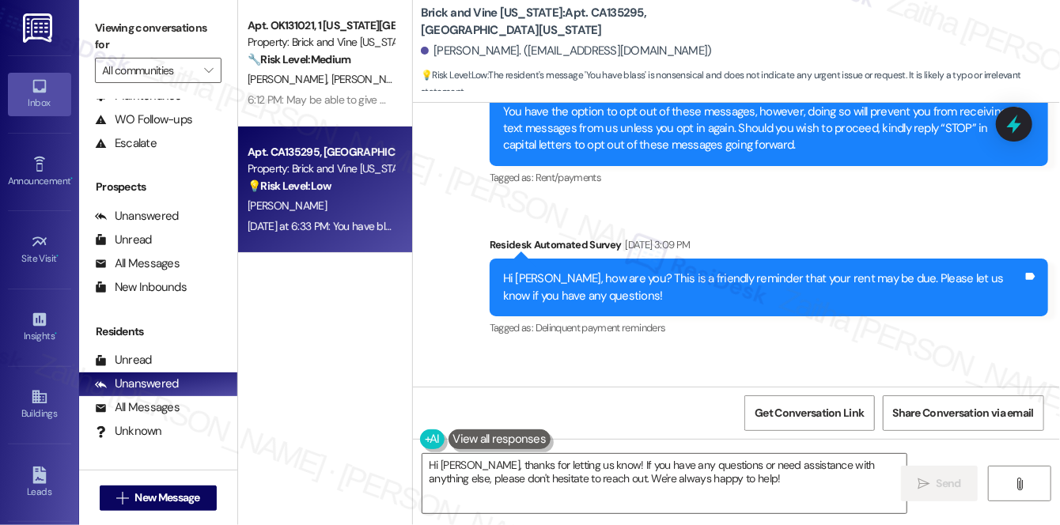
scroll to position [7471, 0]
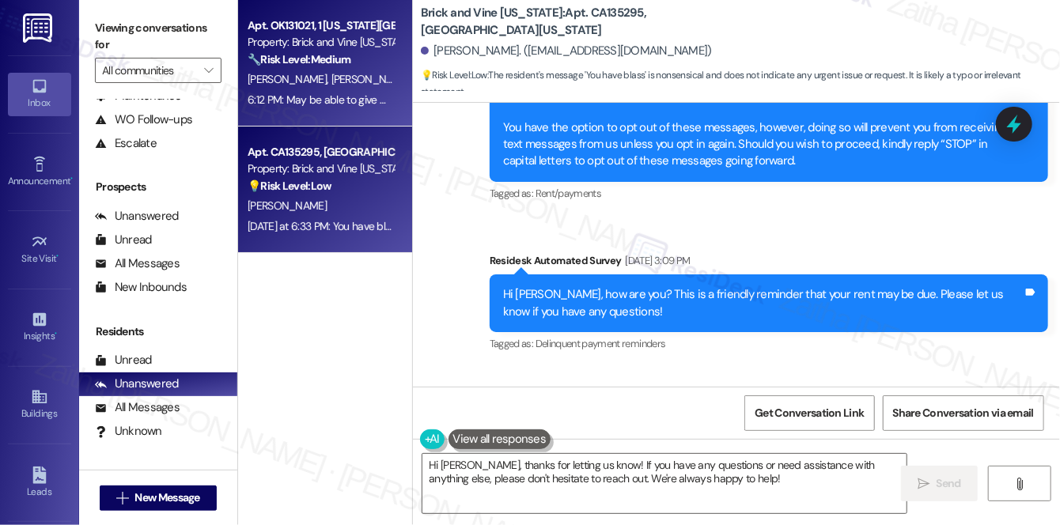
click at [380, 73] on div "D. Morrison Jr K. Herron" at bounding box center [320, 80] width 149 height 20
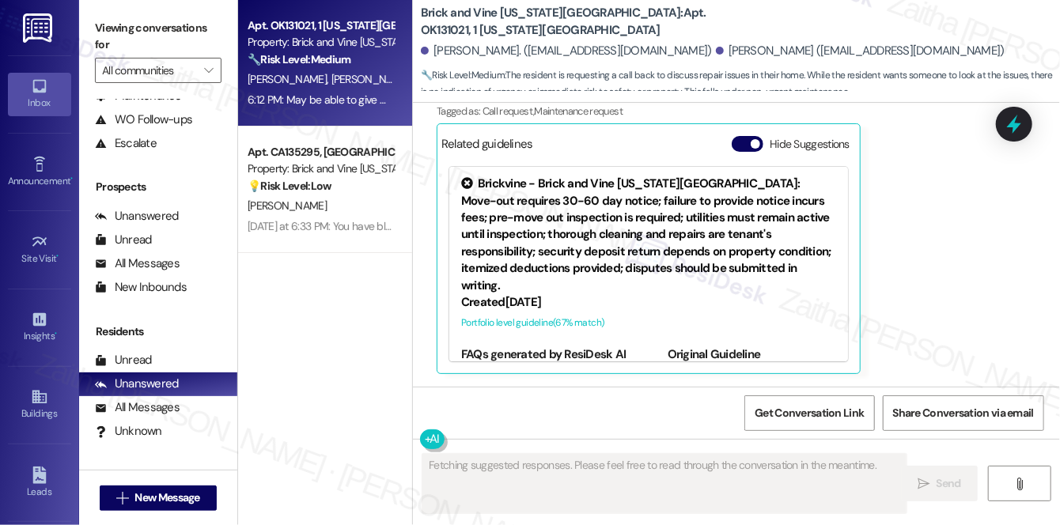
scroll to position [3104, 0]
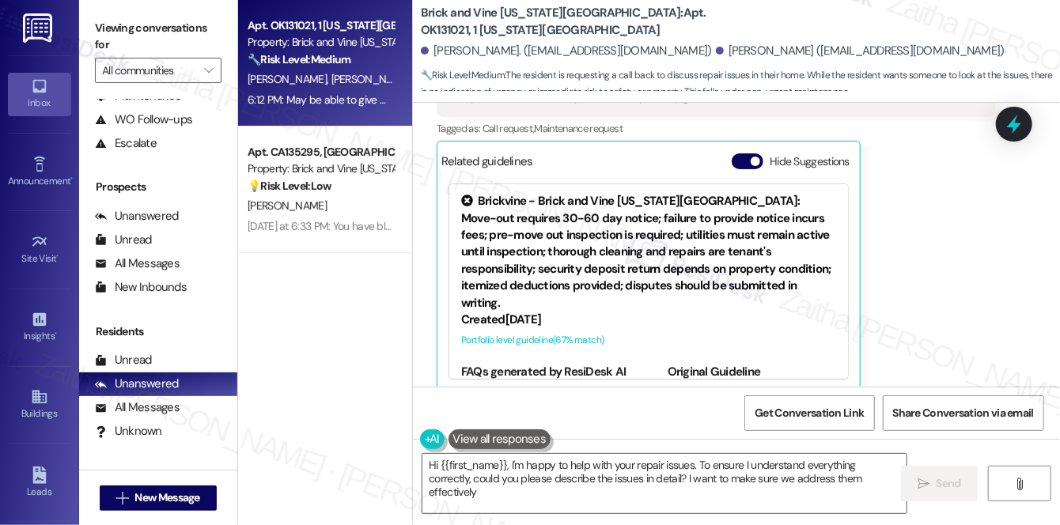
type textarea "Hi {{first_name}}, I'm happy to help with your repair issues. To ensure I under…"
click at [747, 153] on button "Hide Suggestions" at bounding box center [747, 161] width 32 height 16
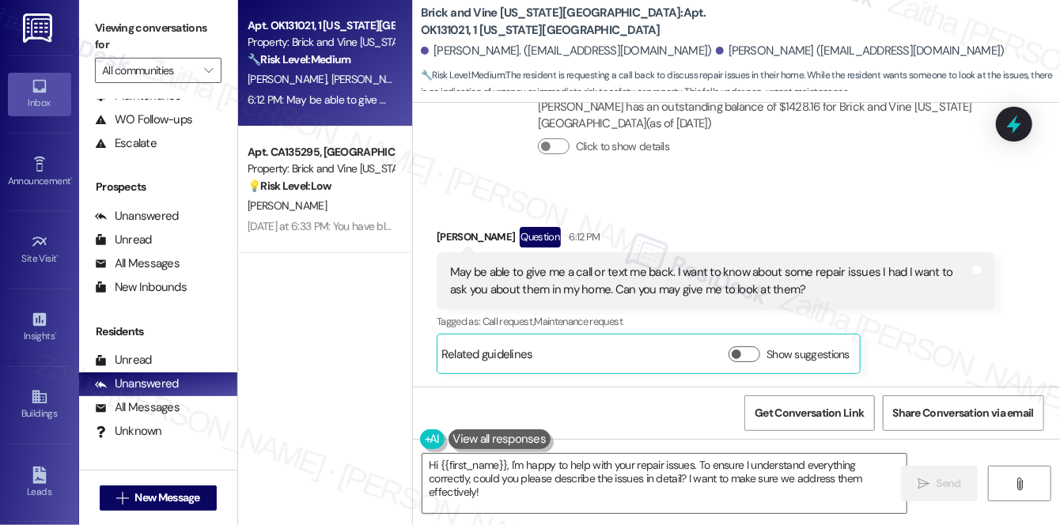
scroll to position [2894, 0]
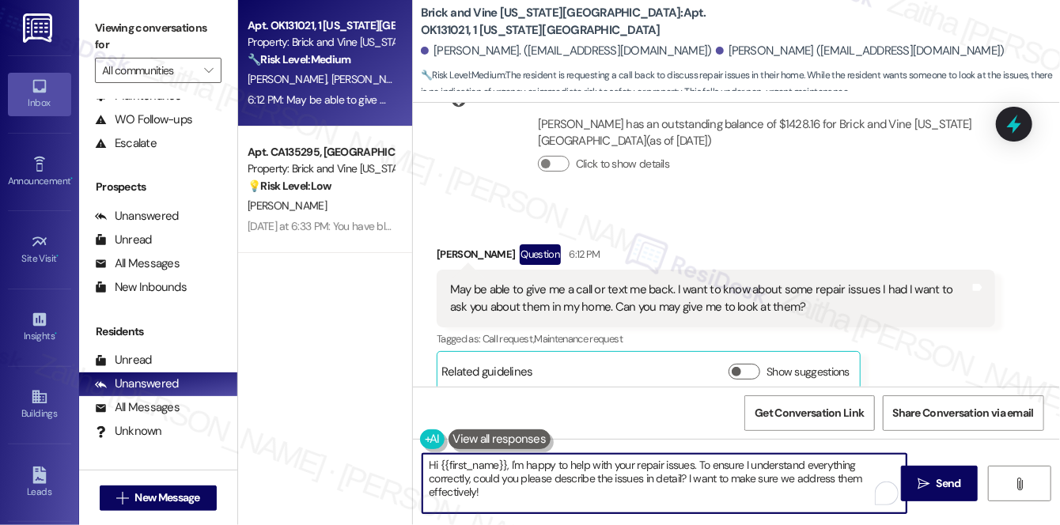
drag, startPoint x: 424, startPoint y: 463, endPoint x: 897, endPoint y: 486, distance: 473.5
click at [897, 486] on textarea "Hi {{first_name}}, I'm happy to help with your repair issues. To ensure I under…" at bounding box center [664, 483] width 484 height 59
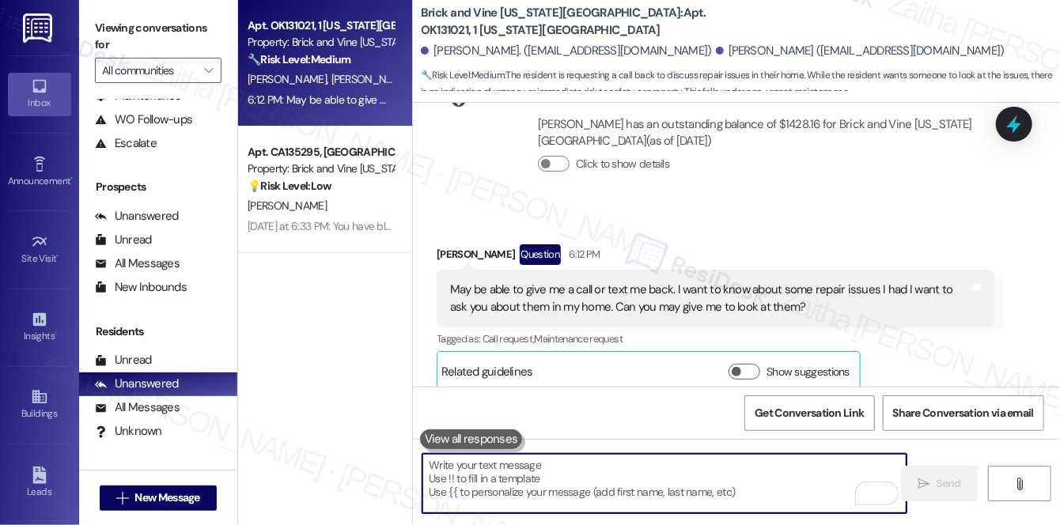
paste textarea "Hi {{first_name}}, thank you for reaching out! I’m happy to help. My number isn…"
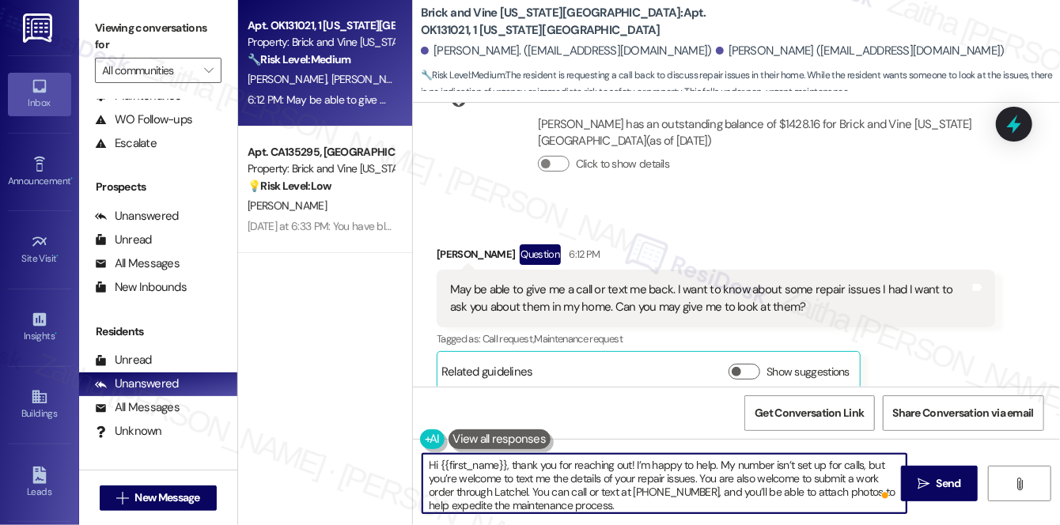
paste textarea "shorter, friendlier version"
paste textarea "Please let me know which option you’d prefer."
type textarea "Hi {{first_name}}, thank you for reaching out! I’m happy to help. My number isn…"
click at [925, 483] on icon "" at bounding box center [923, 484] width 12 height 13
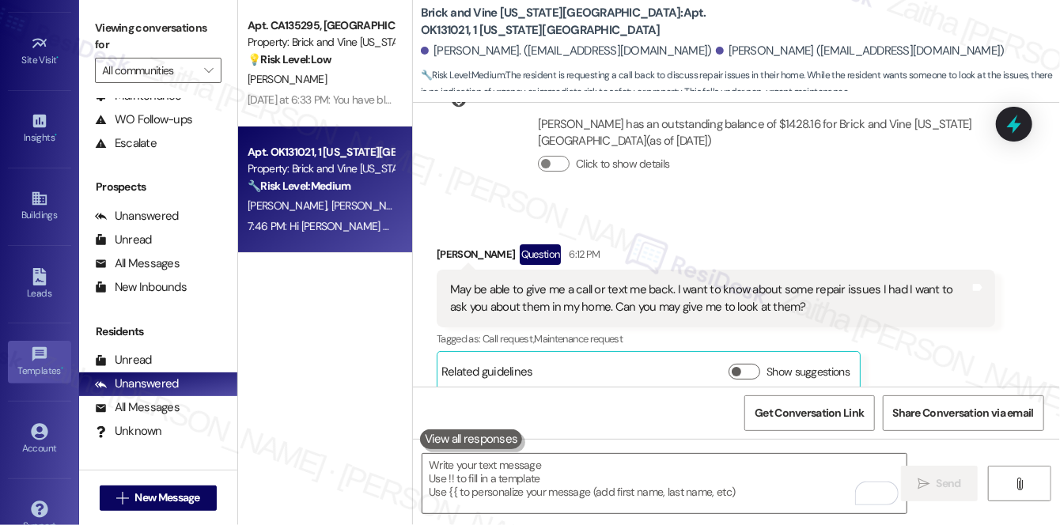
scroll to position [223, 0]
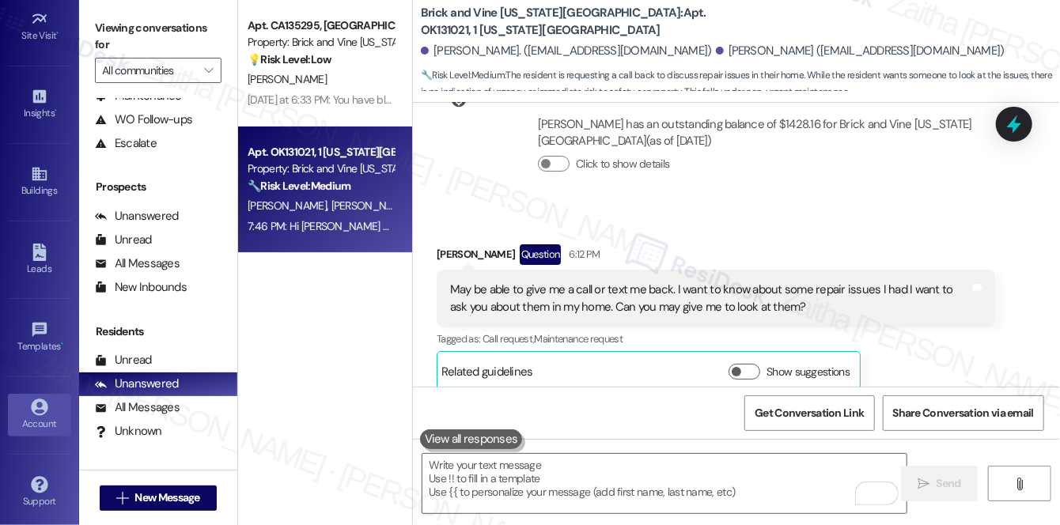
click at [37, 403] on icon at bounding box center [39, 407] width 17 height 17
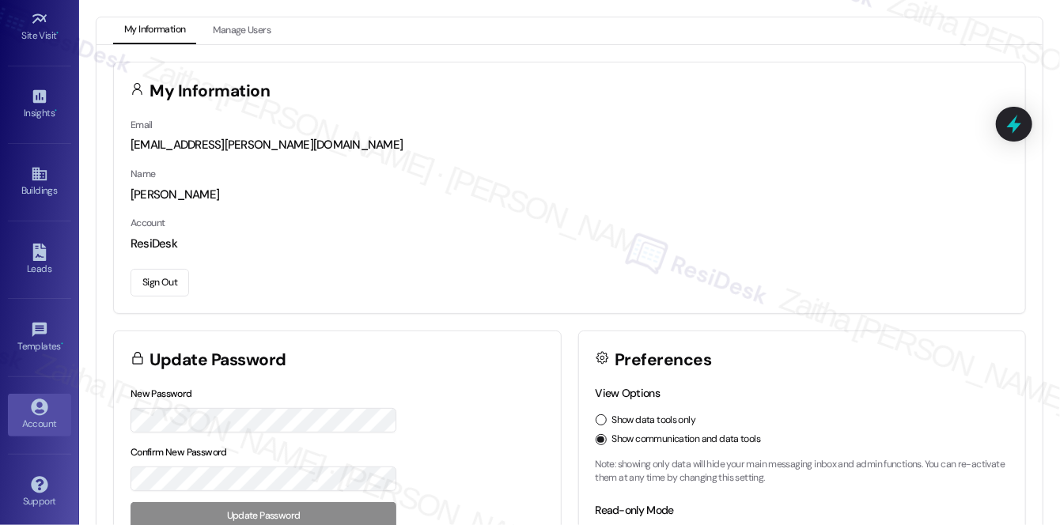
click at [151, 273] on button "Sign Out" at bounding box center [159, 283] width 59 height 28
